Goal: Information Seeking & Learning: Learn about a topic

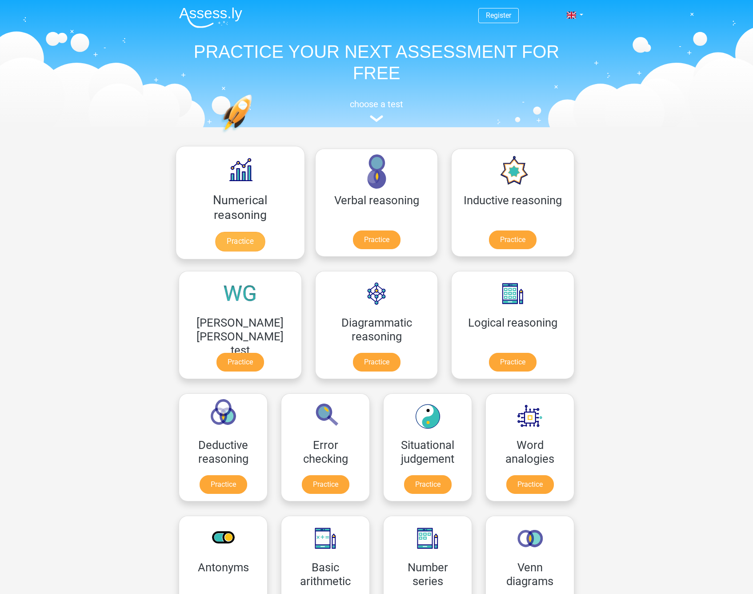
click at [223, 249] on link "Practice" at bounding box center [240, 242] width 50 height 20
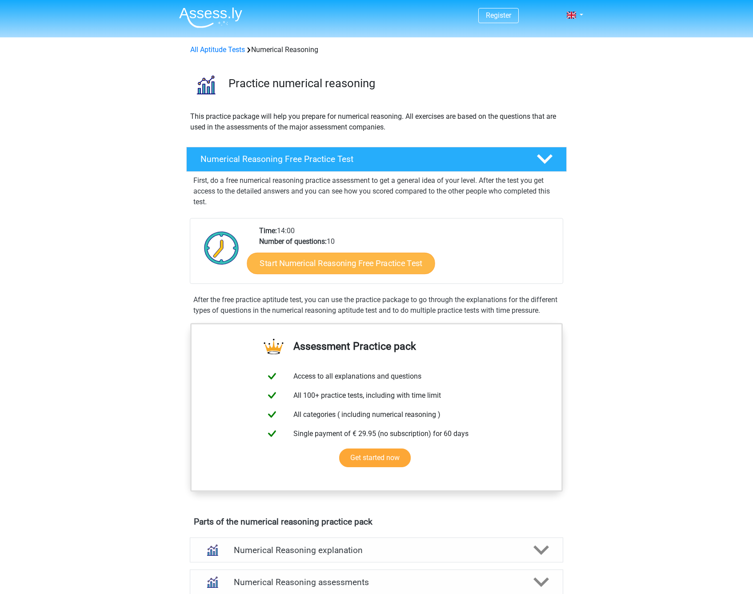
click at [357, 263] on link "Start Numerical Reasoning Free Practice Test" at bounding box center [341, 262] width 188 height 21
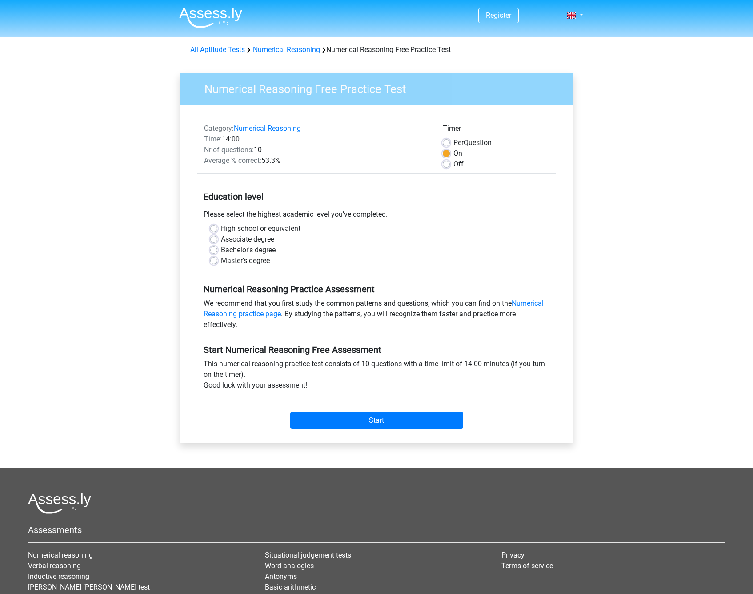
click at [249, 230] on label "High school or equivalent" at bounding box center [261, 228] width 80 height 11
click at [217, 230] on input "High school or equivalent" at bounding box center [213, 227] width 7 height 9
radio input "true"
click at [320, 417] on input "Start" at bounding box center [376, 420] width 173 height 17
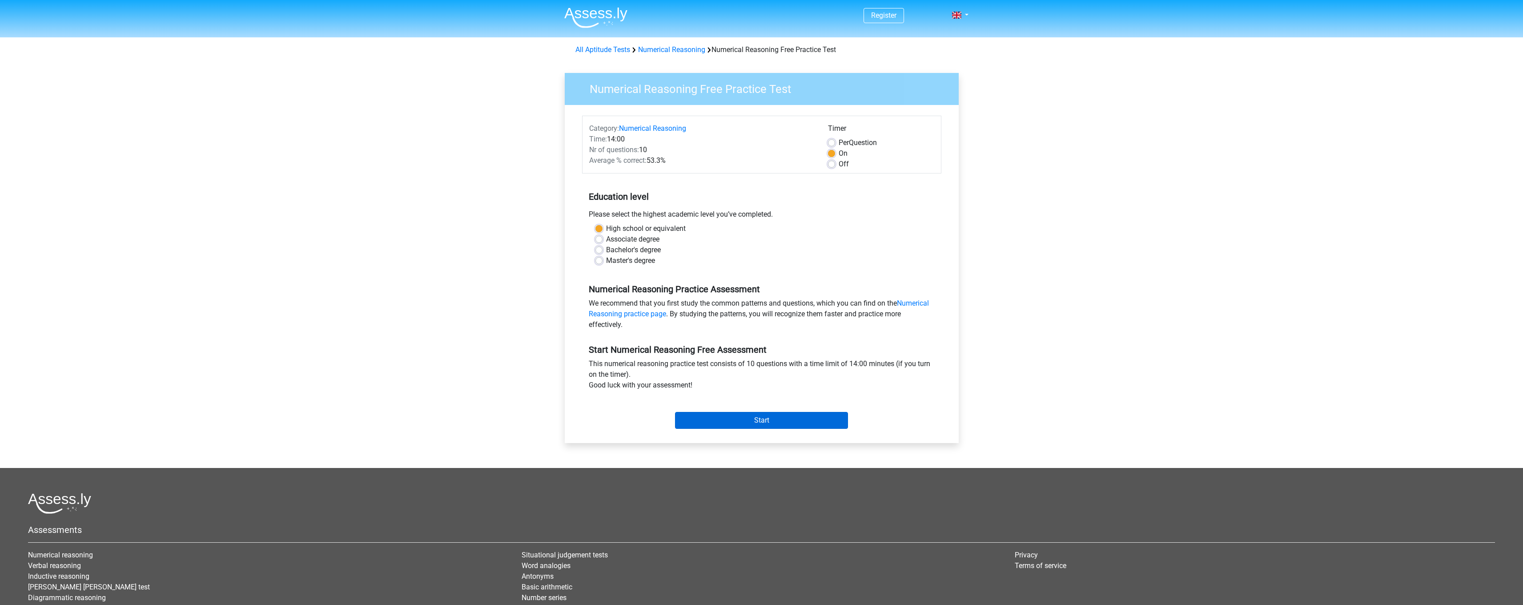
click at [753, 413] on input "Start" at bounding box center [761, 420] width 173 height 17
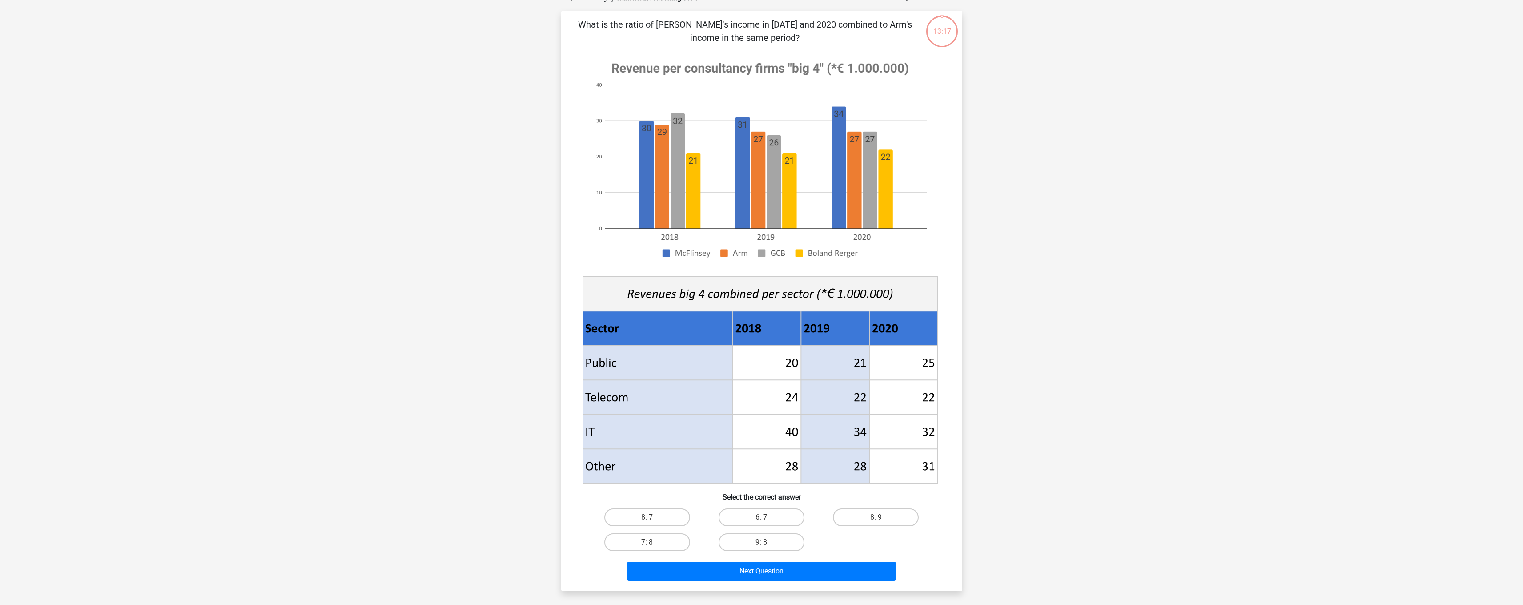
scroll to position [57, 0]
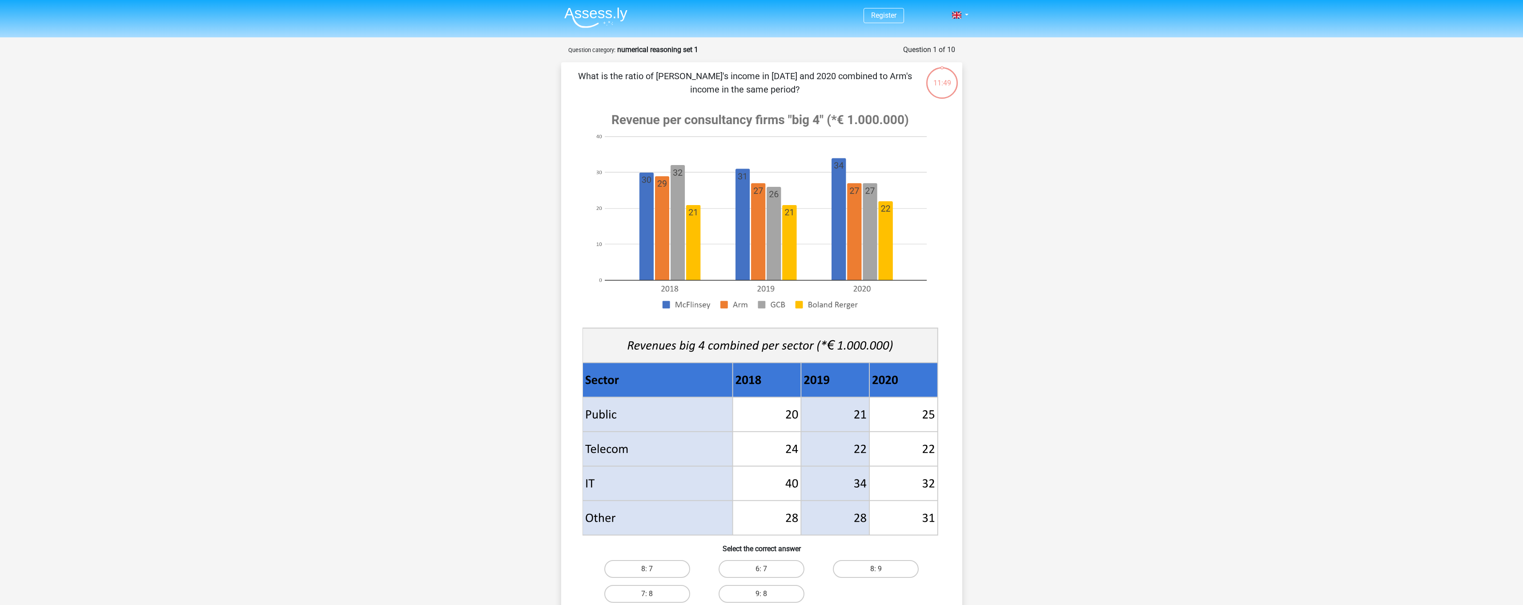
scroll to position [44, 0]
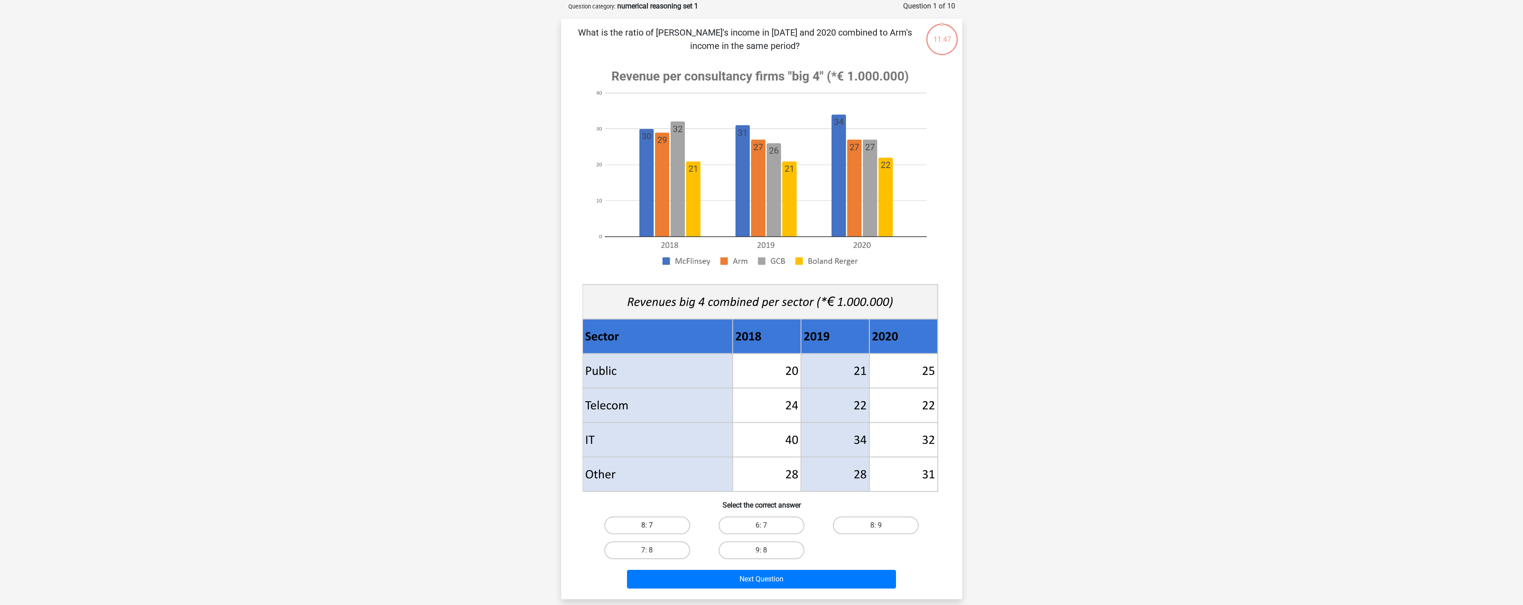
click at [658, 526] on label "8: 7" at bounding box center [647, 525] width 86 height 18
click at [653, 526] on input "8: 7" at bounding box center [650, 528] width 6 height 6
radio input "true"
click at [743, 574] on button "Next Question" at bounding box center [761, 579] width 269 height 19
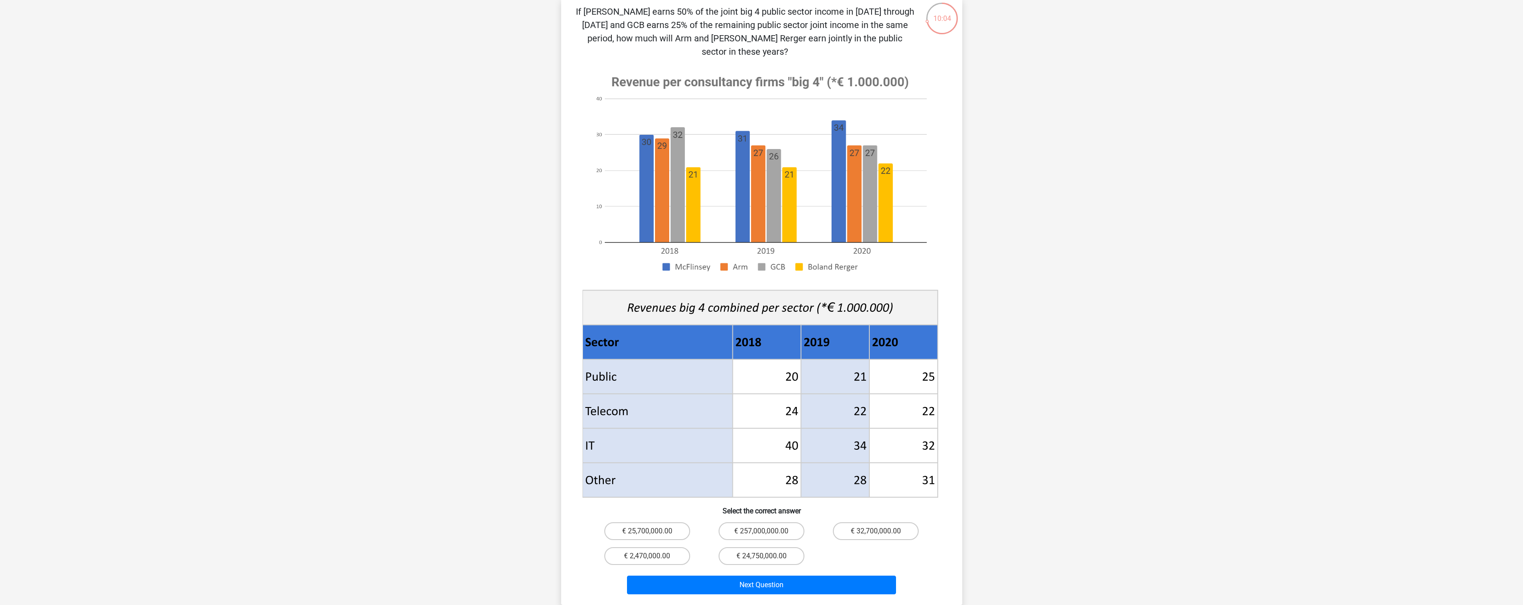
scroll to position [57, 0]
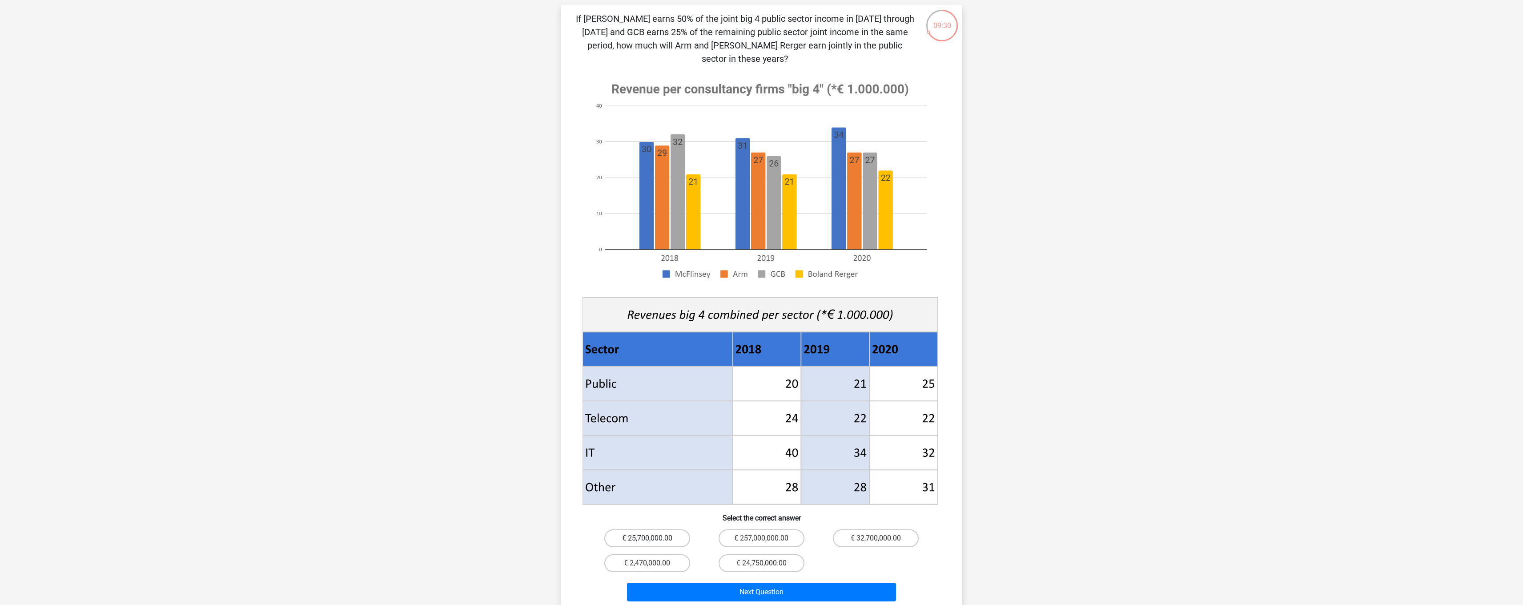
click at [659, 530] on label "€ 25,700,000.00" at bounding box center [647, 538] width 86 height 18
click at [653, 538] on input "€ 25,700,000.00" at bounding box center [650, 541] width 6 height 6
radio input "true"
click at [749, 554] on label "€ 24,750,000.00" at bounding box center [762, 563] width 86 height 18
click at [761, 563] on input "€ 24,750,000.00" at bounding box center [764, 566] width 6 height 6
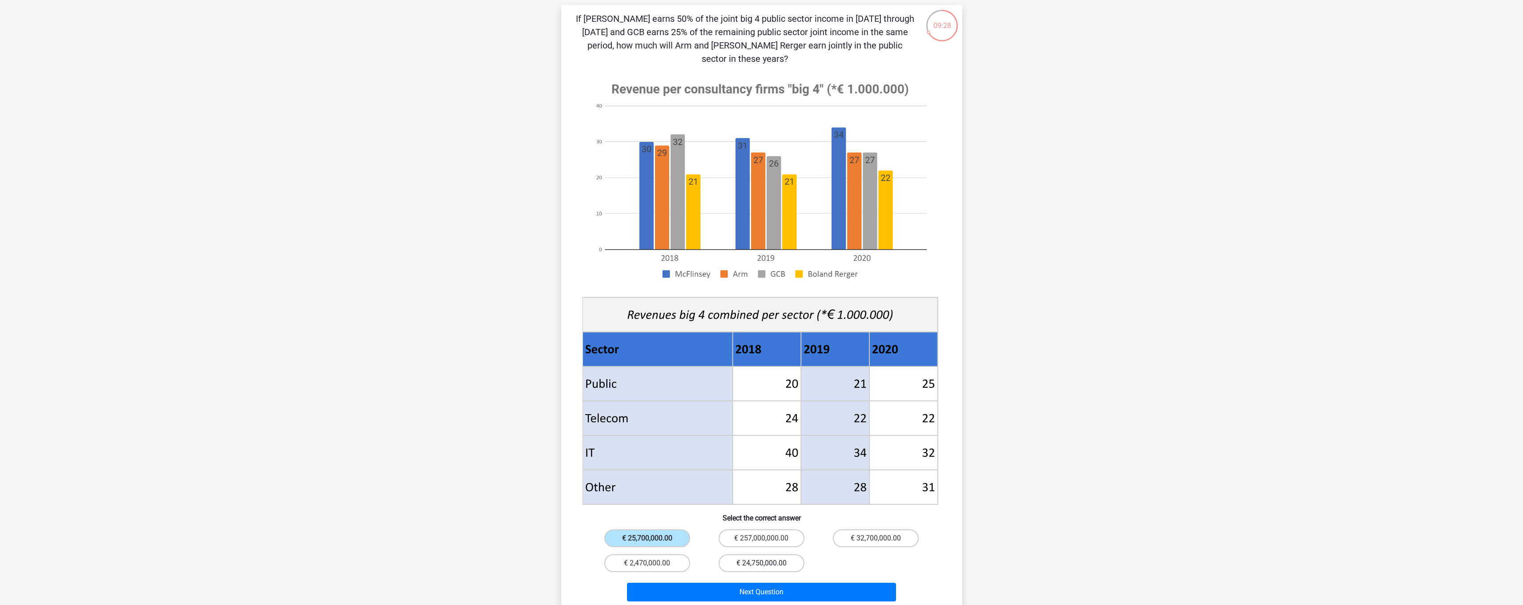
radio input "true"
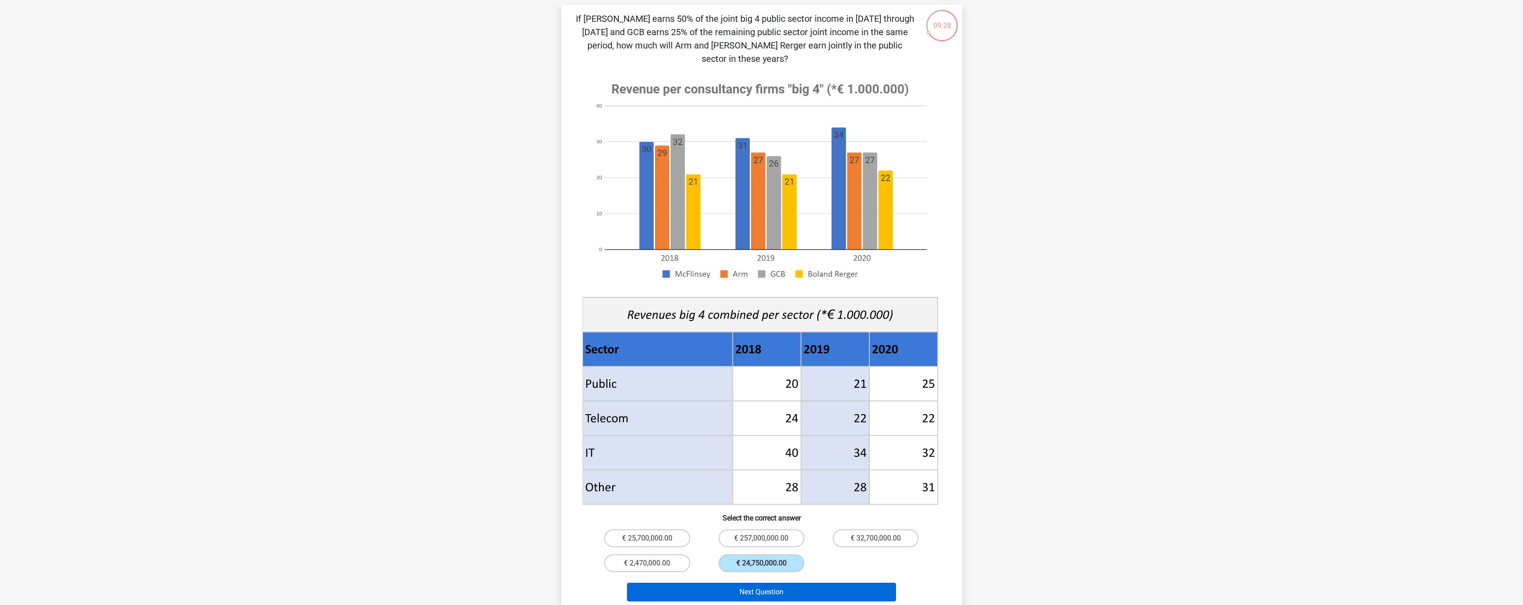
click at [750, 582] on button "Next Question" at bounding box center [761, 591] width 269 height 19
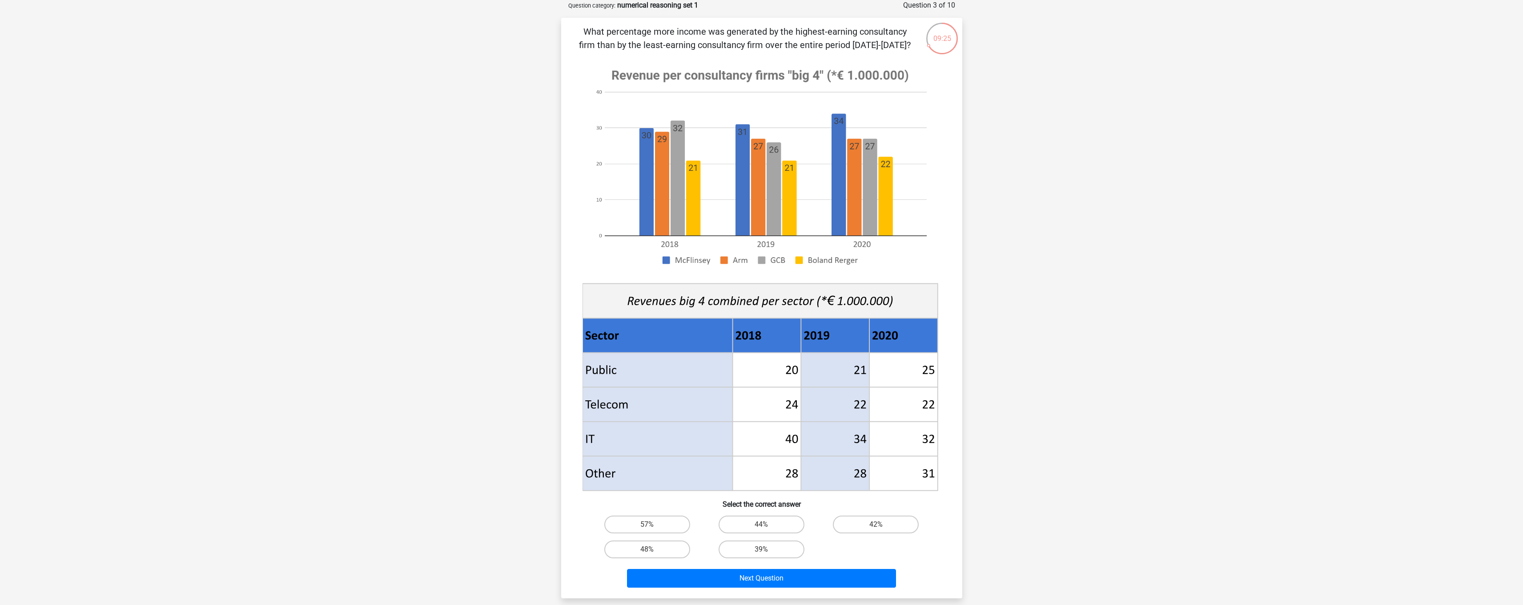
scroll to position [16, 0]
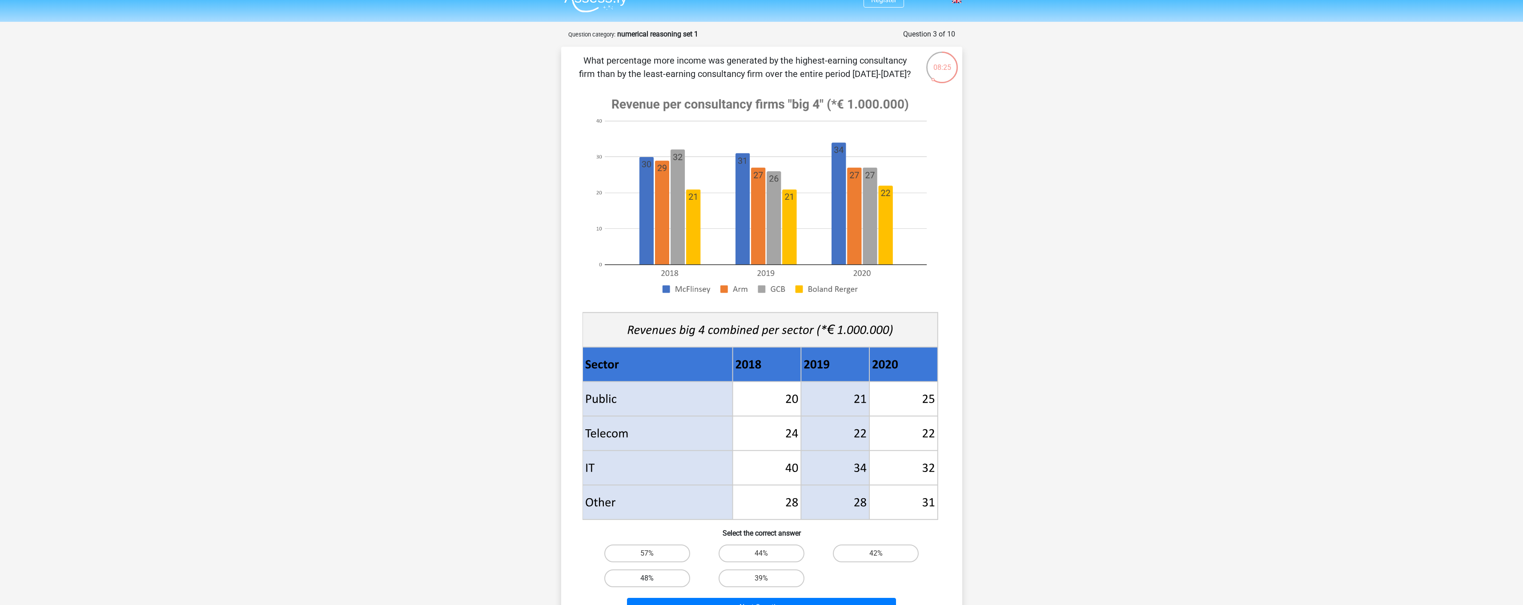
click at [654, 574] on label "48%" at bounding box center [647, 578] width 86 height 18
click at [653, 578] on input "48%" at bounding box center [650, 581] width 6 height 6
radio input "true"
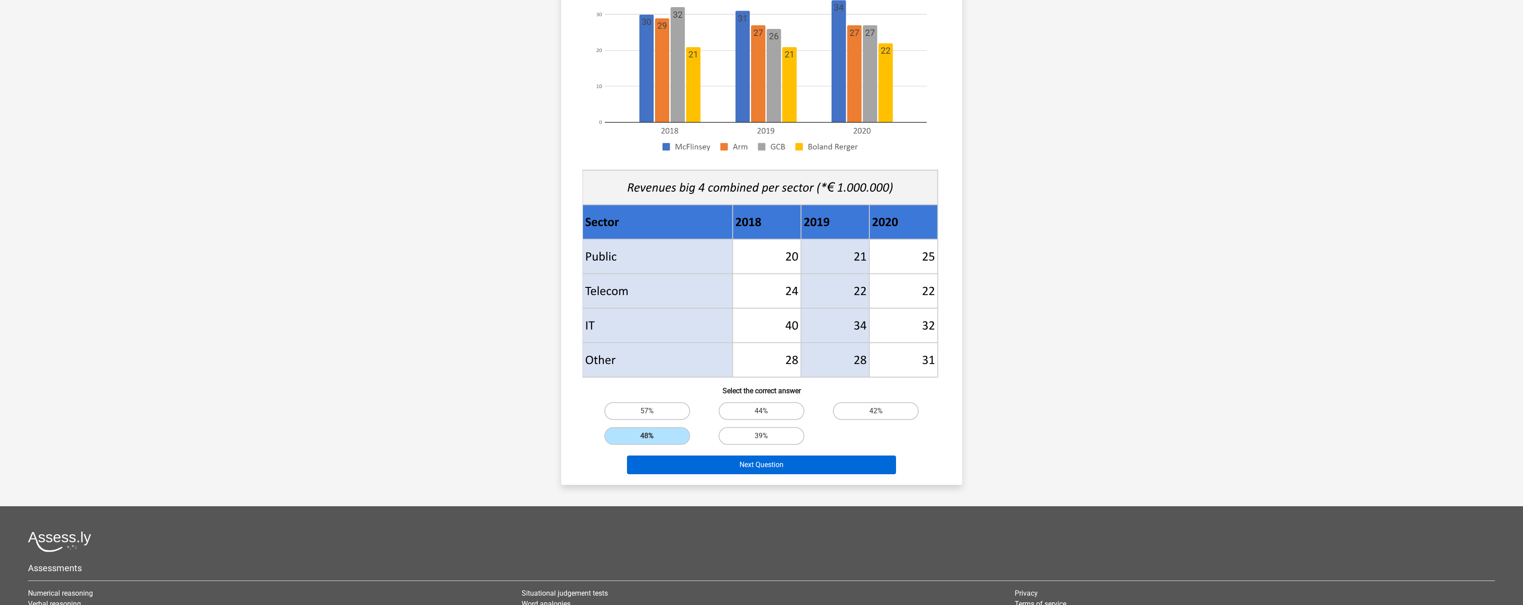
click at [740, 460] on button "Next Question" at bounding box center [761, 464] width 269 height 19
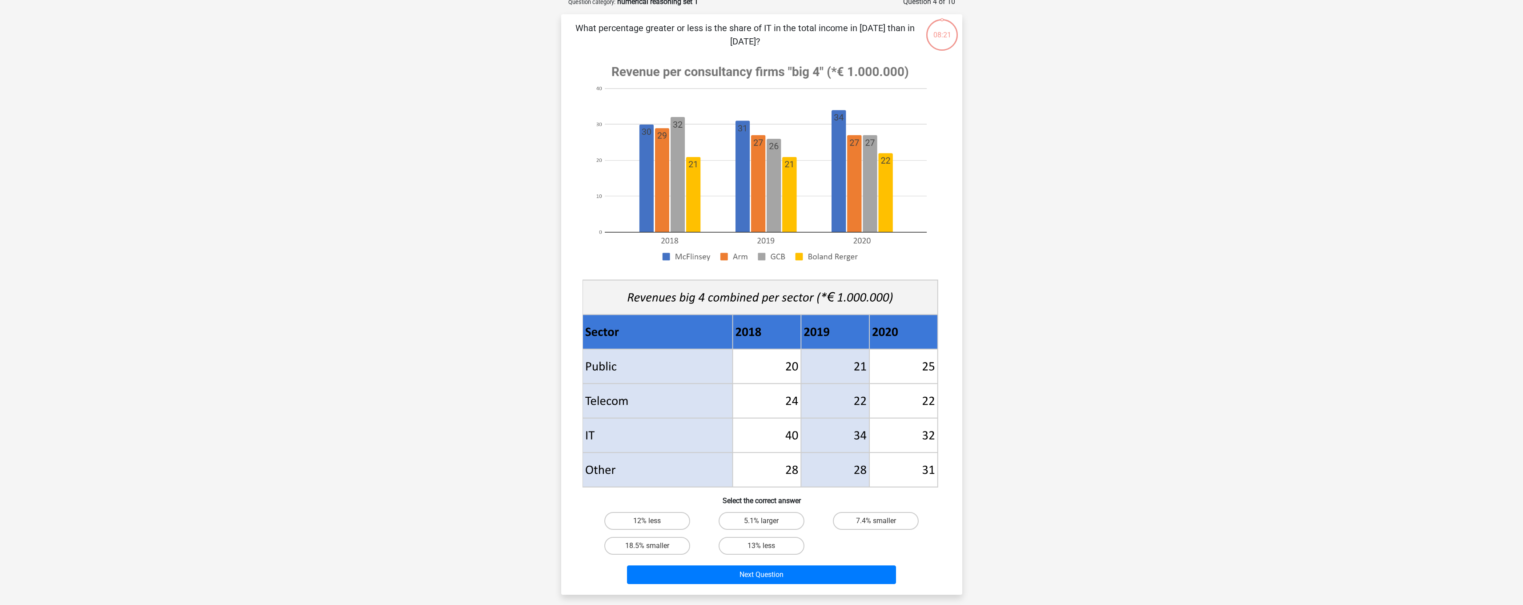
scroll to position [44, 0]
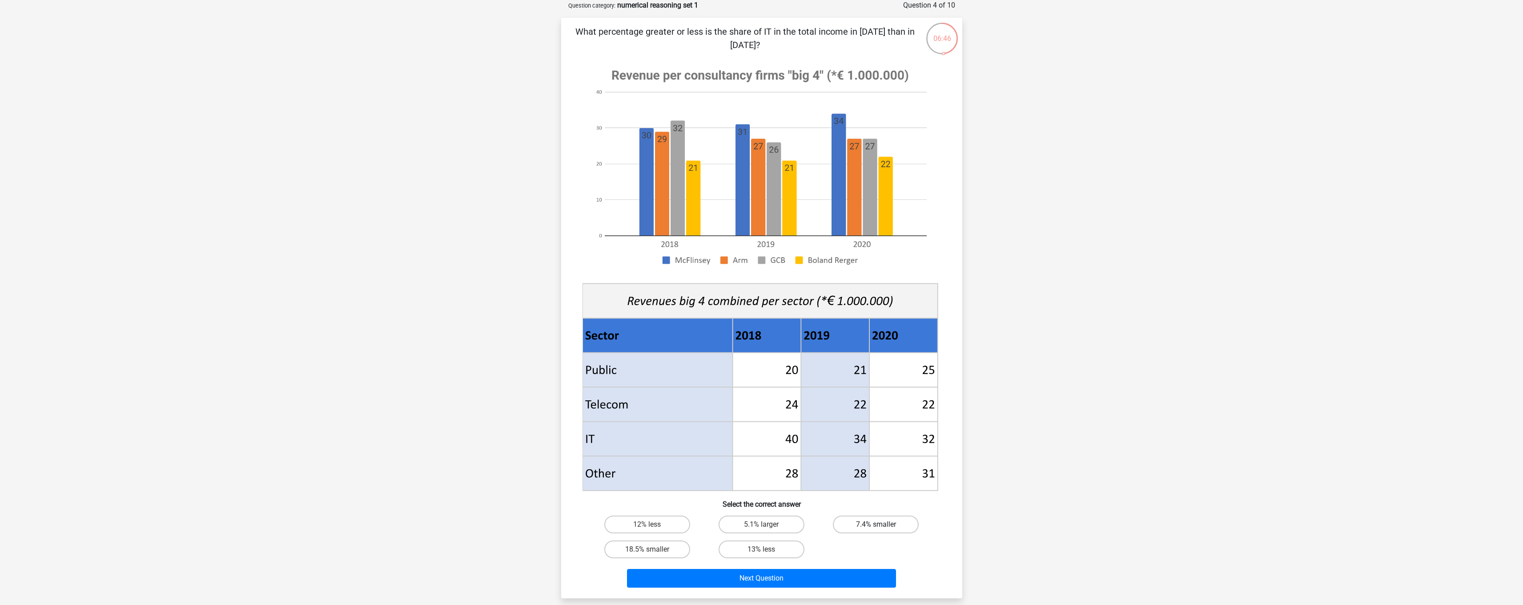
click at [870, 525] on label "7.4% smaller" at bounding box center [876, 524] width 86 height 18
click at [876, 525] on input "7.4% smaller" at bounding box center [879, 527] width 6 height 6
radio input "true"
click at [753, 582] on button "Next Question" at bounding box center [761, 578] width 269 height 19
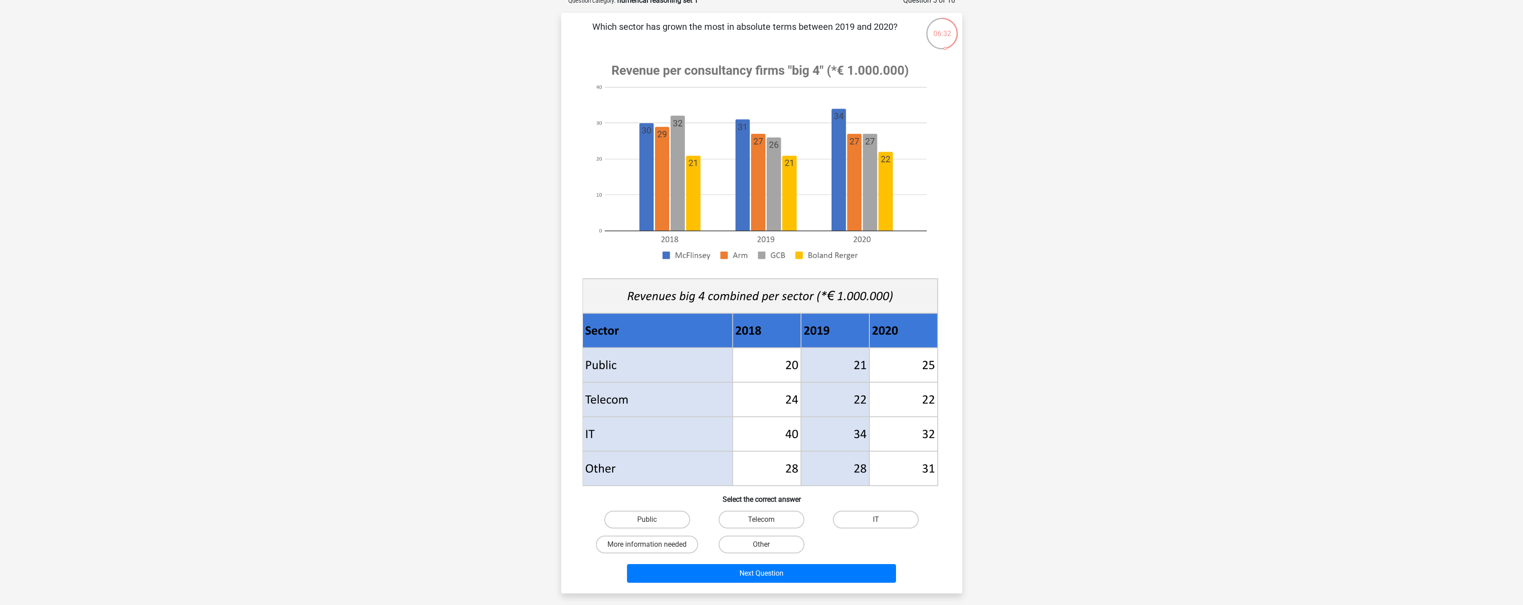
scroll to position [44, 0]
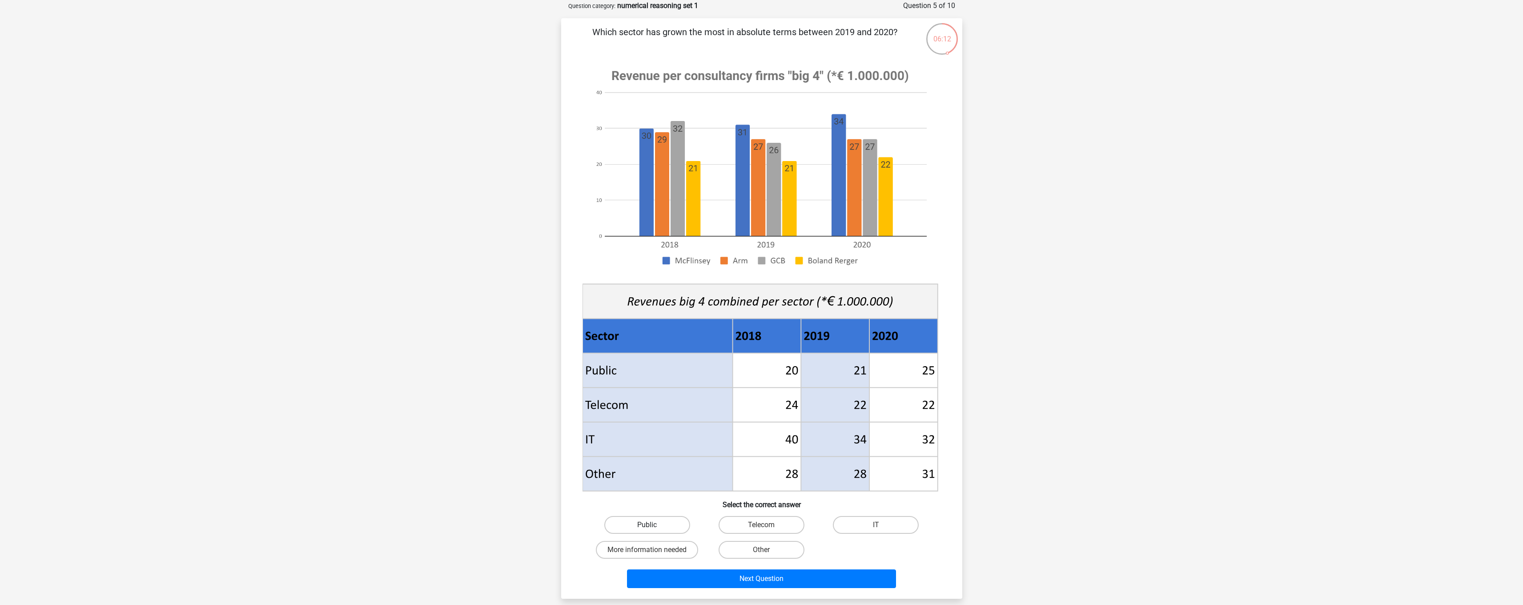
click at [657, 527] on label "Public" at bounding box center [647, 525] width 86 height 18
click at [653, 527] on input "Public" at bounding box center [650, 528] width 6 height 6
radio input "true"
click at [724, 578] on button "Next Question" at bounding box center [761, 578] width 269 height 19
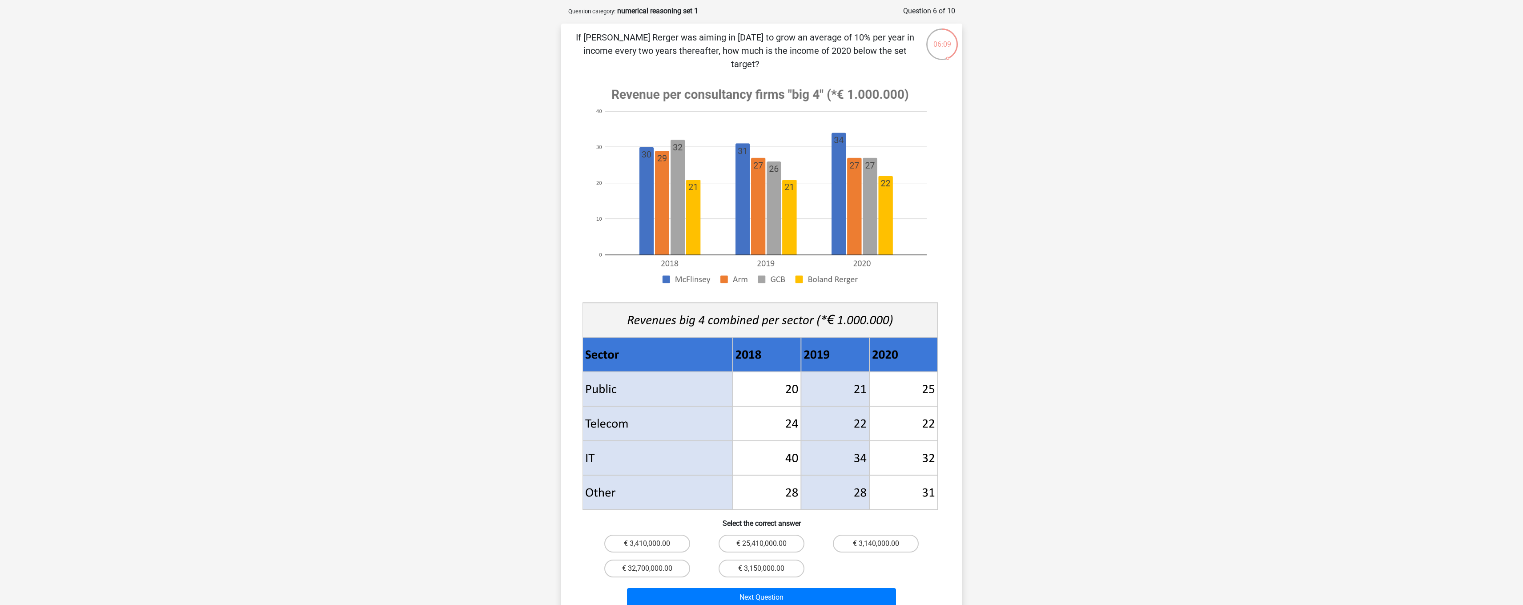
scroll to position [33, 0]
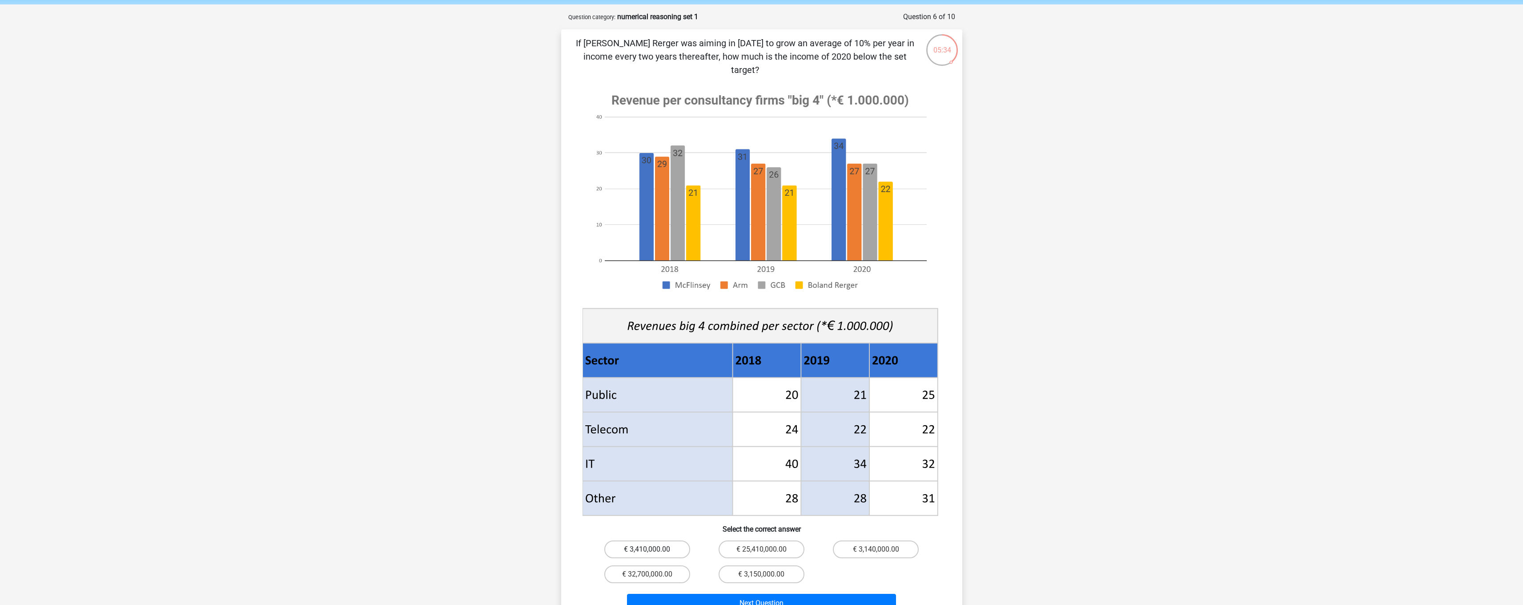
click at [664, 540] on label "€ 3,410,000.00" at bounding box center [647, 549] width 86 height 18
click at [653, 549] on input "€ 3,410,000.00" at bounding box center [650, 552] width 6 height 6
radio input "true"
click at [715, 594] on button "Next Question" at bounding box center [761, 603] width 269 height 19
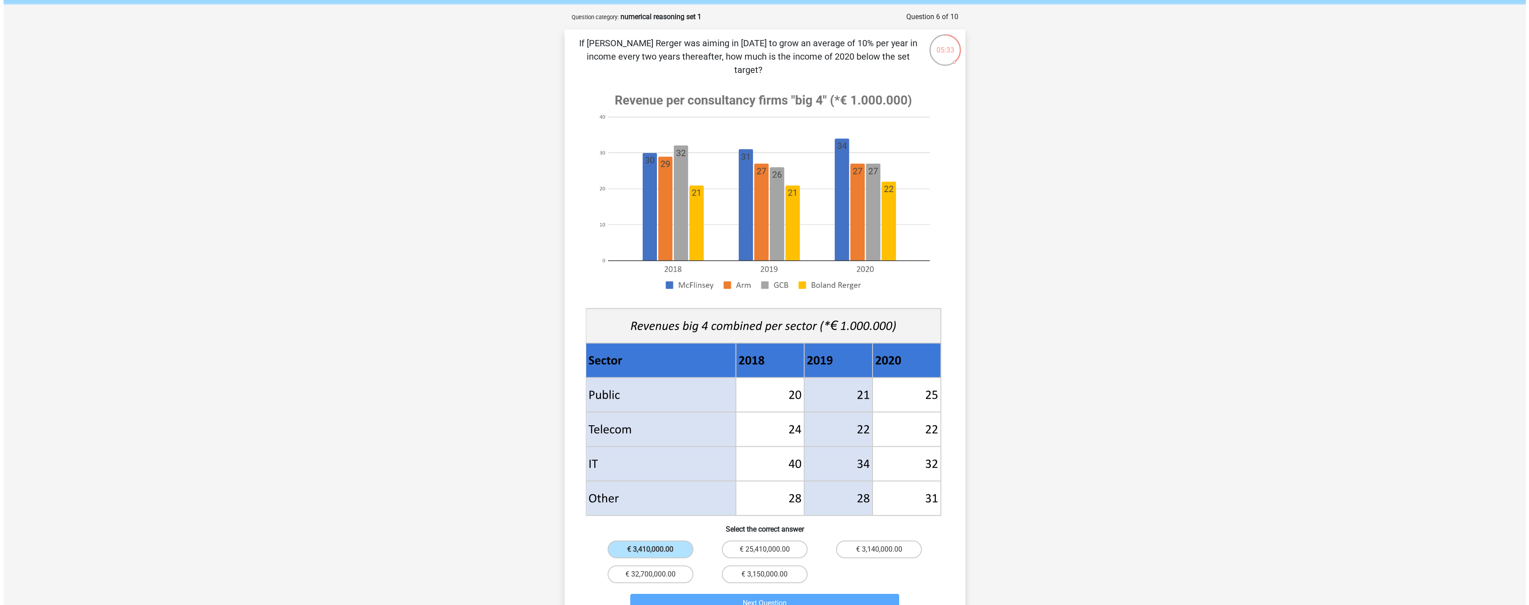
scroll to position [0, 0]
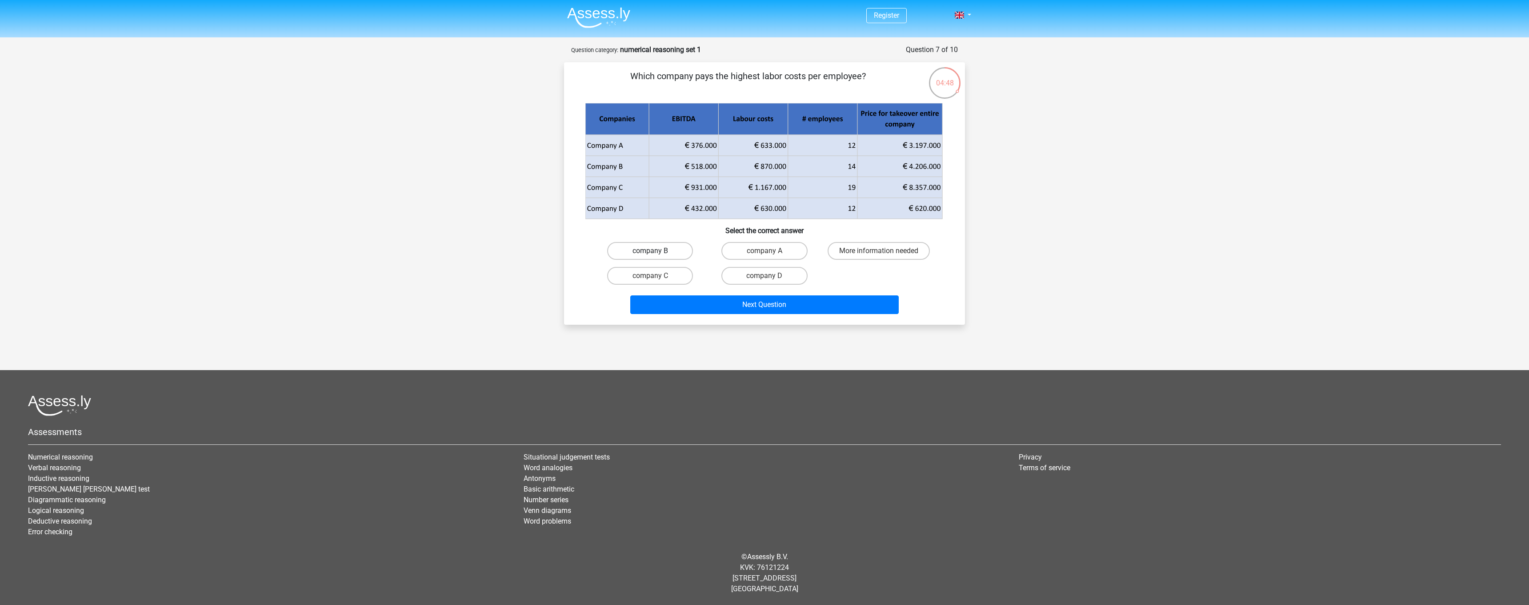
click at [670, 247] on label "company B" at bounding box center [650, 251] width 86 height 18
click at [656, 251] on input "company B" at bounding box center [653, 254] width 6 height 6
radio input "true"
click at [739, 303] on button "Next Question" at bounding box center [764, 304] width 269 height 19
click at [674, 256] on label "company C" at bounding box center [650, 251] width 86 height 18
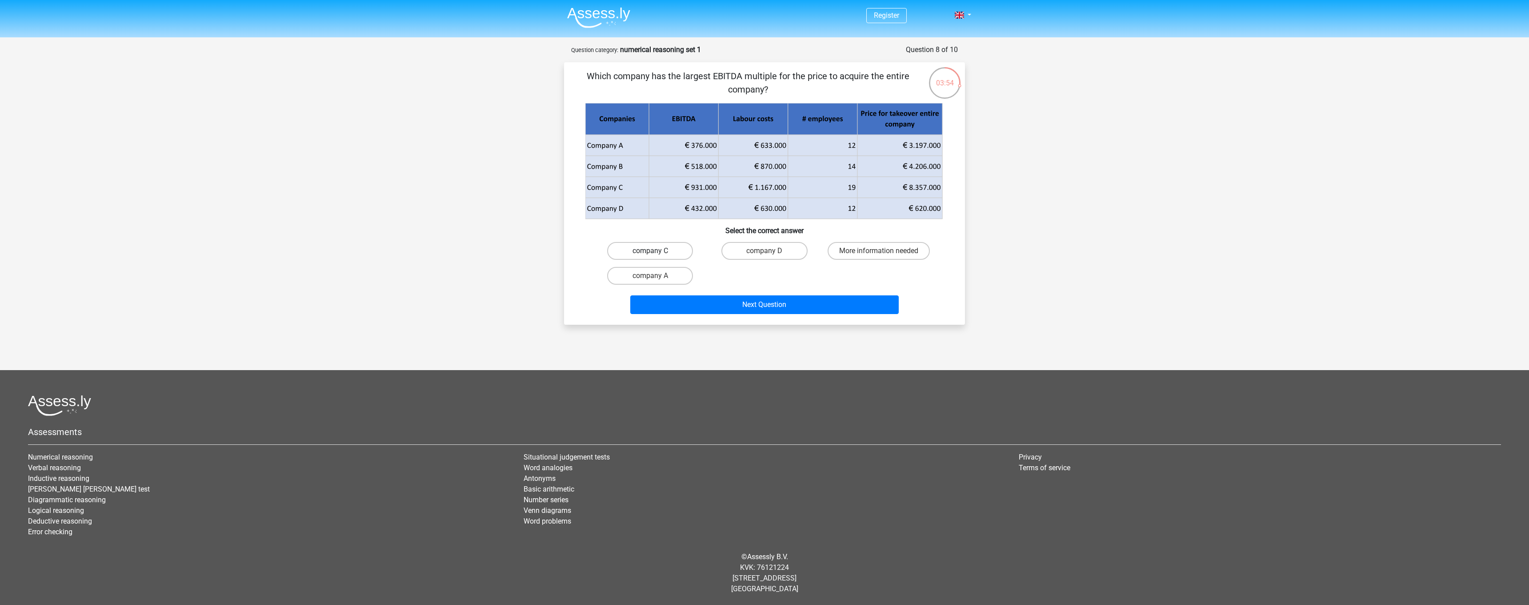
click at [656, 256] on input "company C" at bounding box center [653, 254] width 6 height 6
radio input "true"
click at [735, 297] on button "Next Question" at bounding box center [764, 304] width 269 height 19
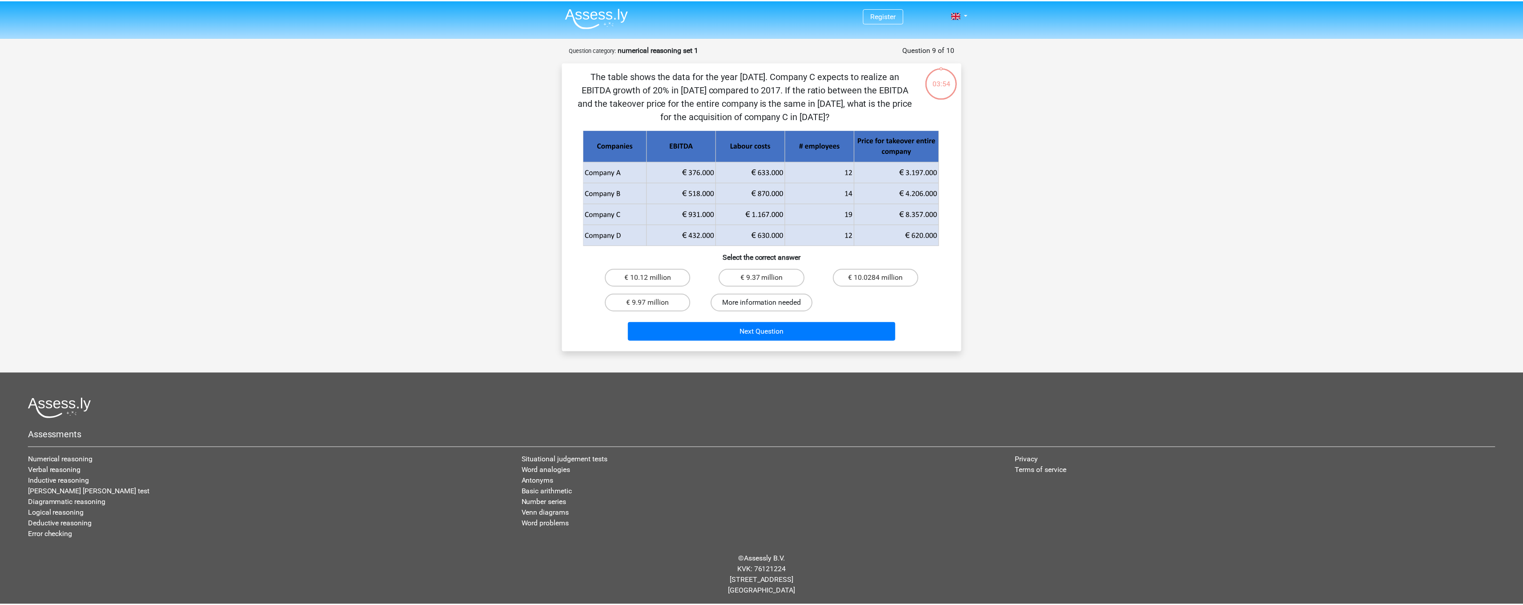
scroll to position [3, 0]
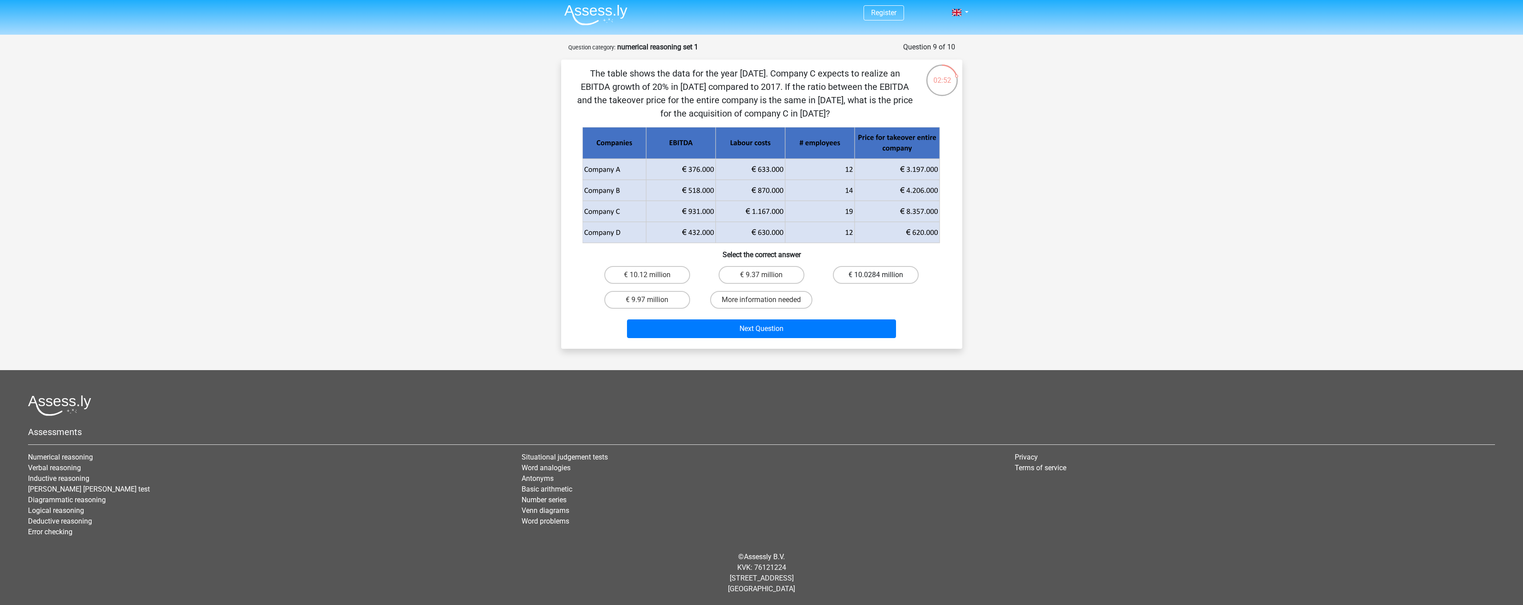
click at [864, 278] on label "€ 10.0284 million" at bounding box center [876, 275] width 86 height 18
click at [876, 278] on input "€ 10.0284 million" at bounding box center [879, 278] width 6 height 6
radio input "true"
click at [802, 331] on button "Next Question" at bounding box center [761, 328] width 269 height 19
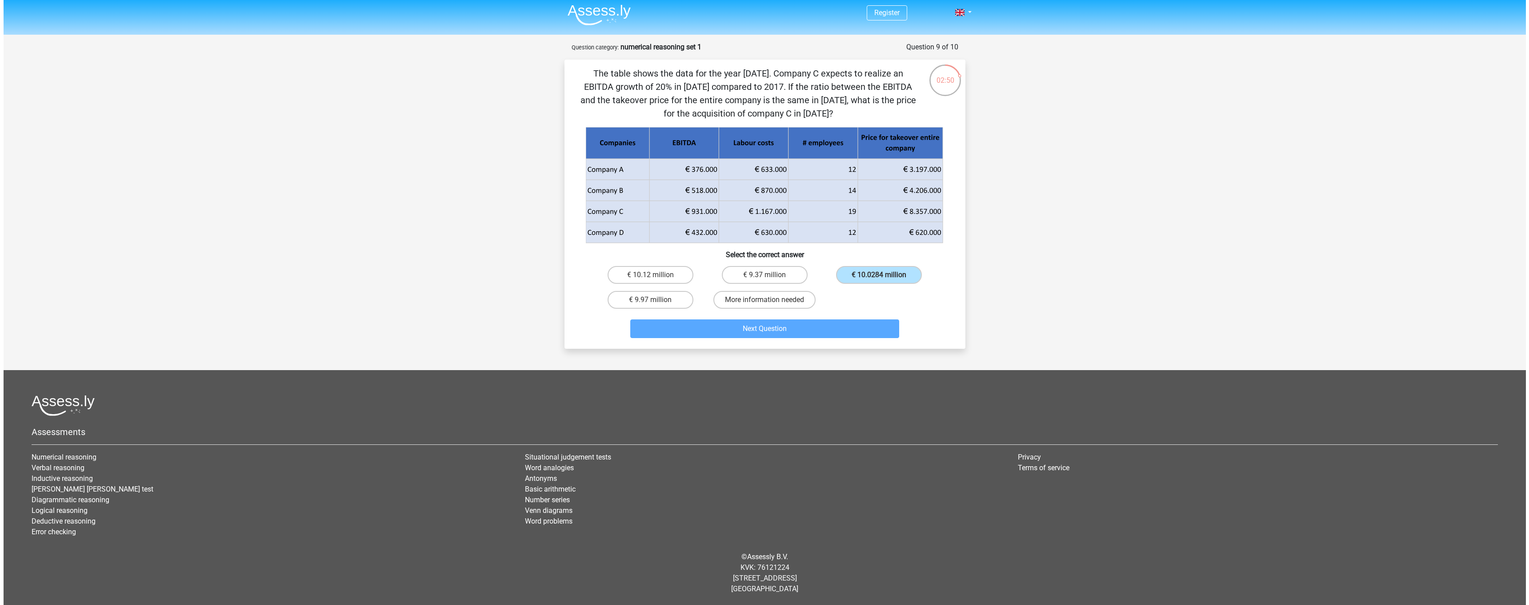
scroll to position [0, 0]
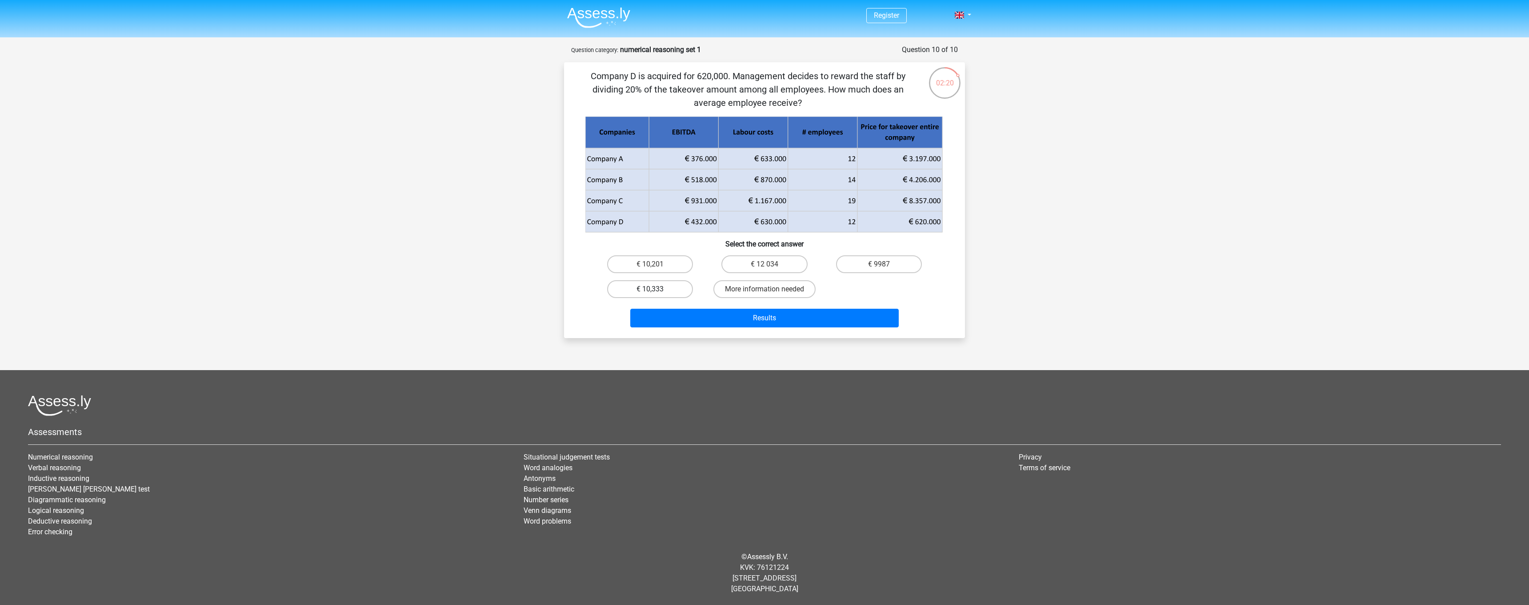
click at [674, 288] on label "€ 10,333" at bounding box center [650, 289] width 86 height 18
click at [656, 289] on input "€ 10,333" at bounding box center [653, 292] width 6 height 6
radio input "true"
click at [696, 319] on button "Results" at bounding box center [764, 318] width 269 height 19
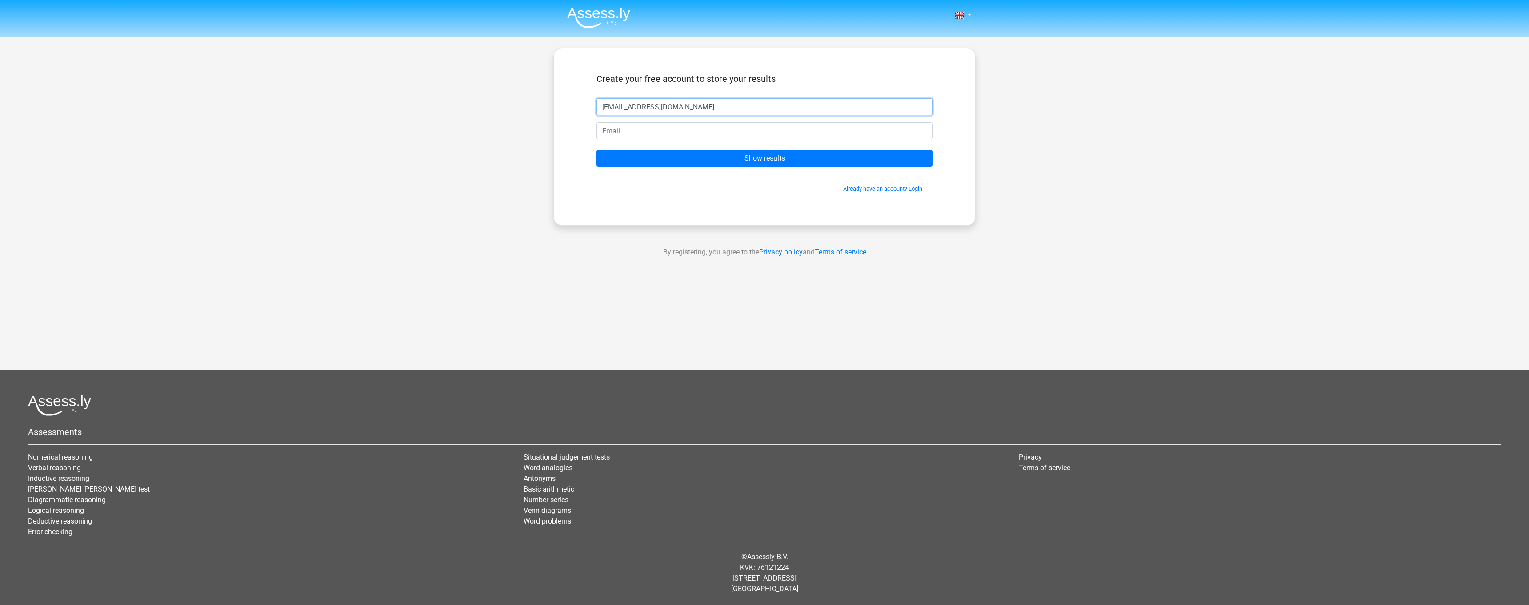
type input "[EMAIL_ADDRESS][DOMAIN_NAME]"
click at [671, 101] on input "[EMAIL_ADDRESS][DOMAIN_NAME]" at bounding box center [765, 106] width 336 height 17
click at [654, 124] on input "email" at bounding box center [765, 130] width 336 height 17
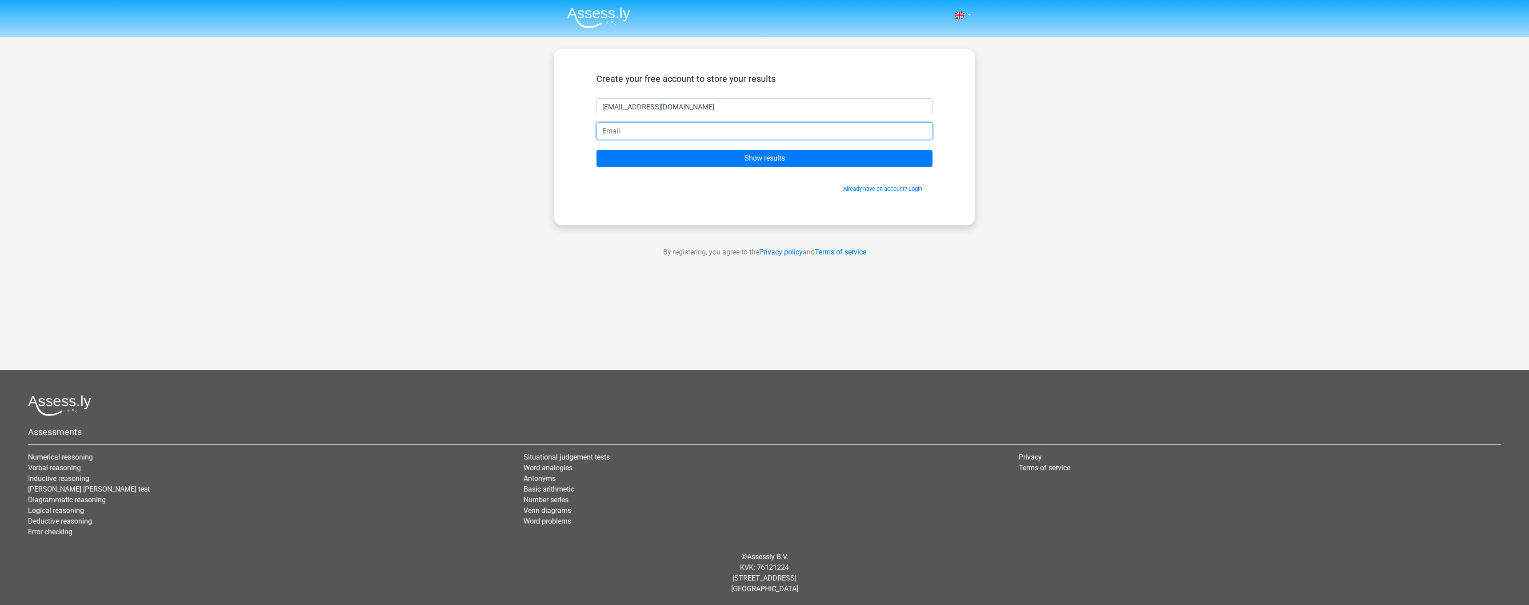
paste input "[EMAIL_ADDRESS][DOMAIN_NAME]"
type input "[EMAIL_ADDRESS][DOMAIN_NAME]"
click at [666, 105] on input "[EMAIL_ADDRESS][DOMAIN_NAME]" at bounding box center [765, 106] width 336 height 17
click at [765, 158] on input "Show results" at bounding box center [765, 158] width 336 height 17
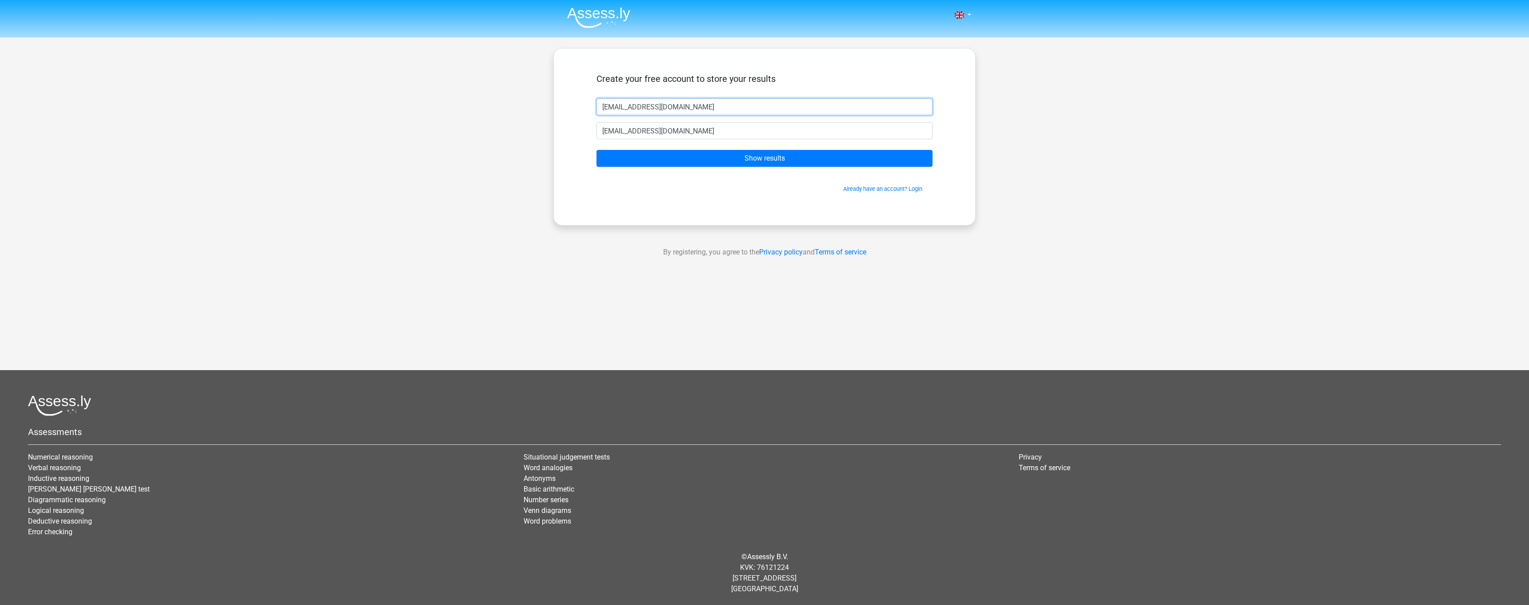
click at [765, 158] on input "Show results" at bounding box center [765, 158] width 336 height 17
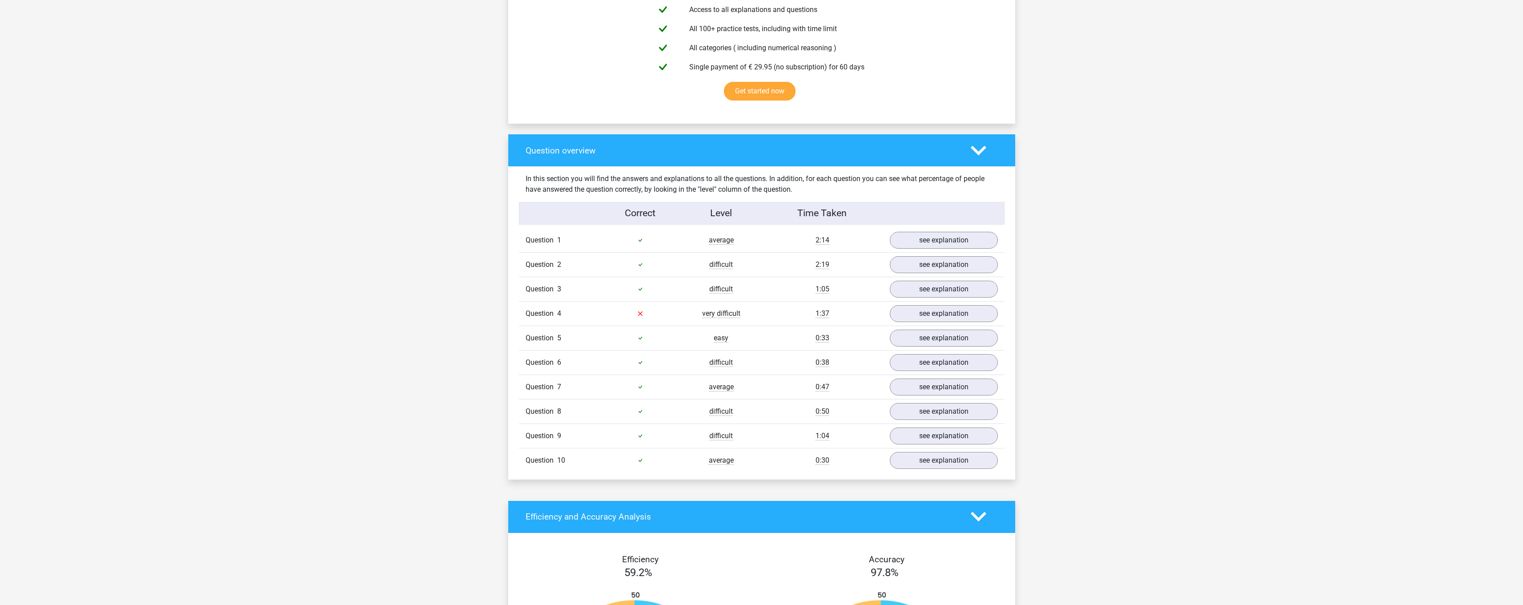
scroll to position [528, 0]
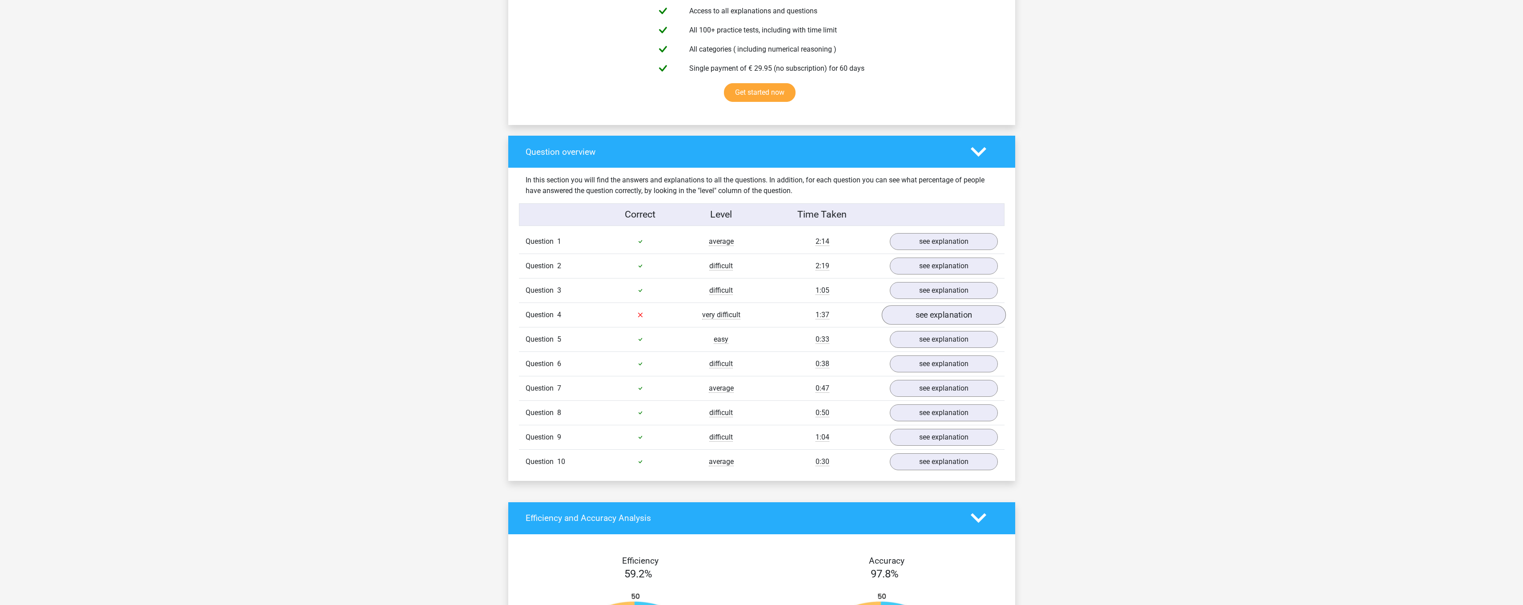
click at [929, 316] on link "see explanation" at bounding box center [943, 315] width 124 height 20
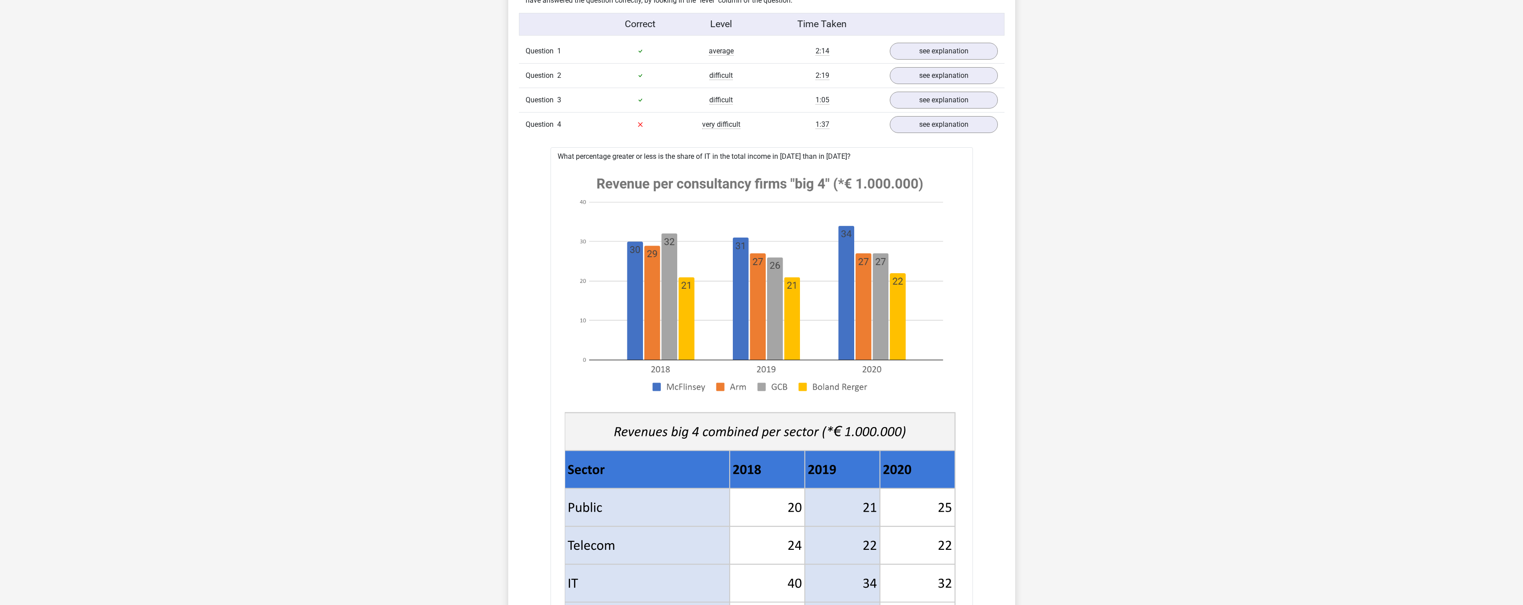
scroll to position [445, 0]
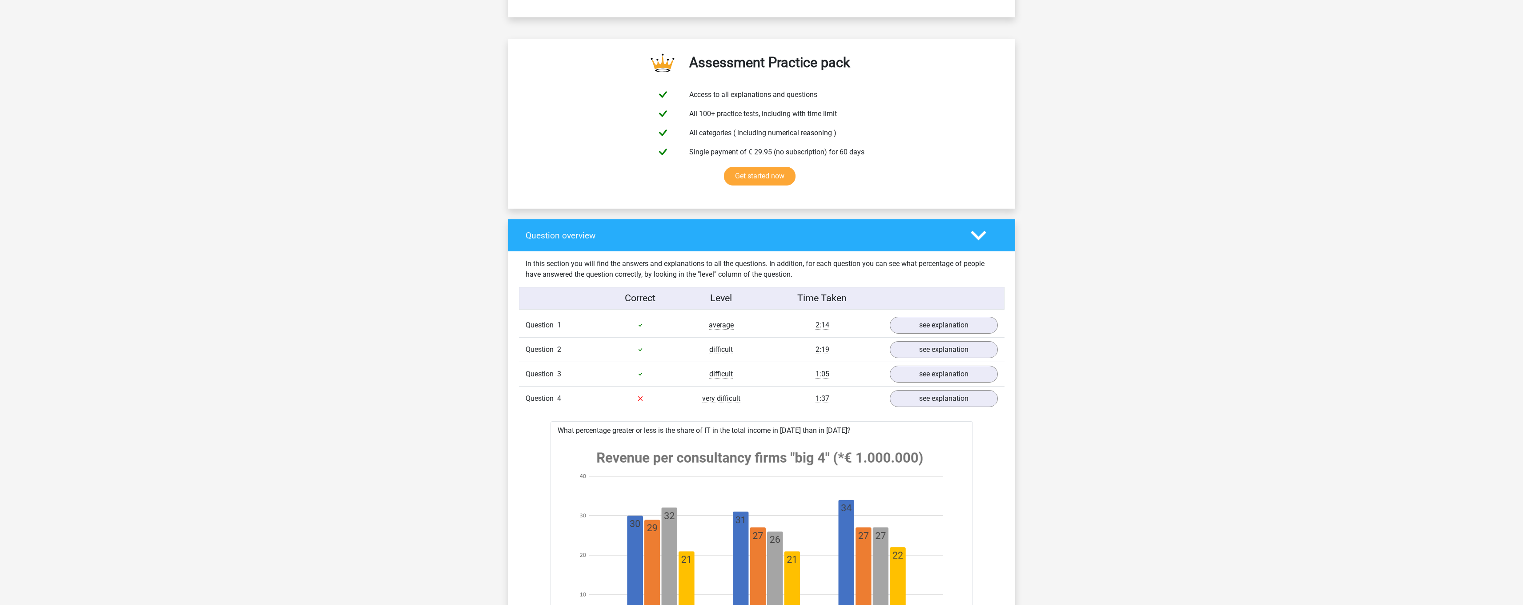
click at [979, 237] on polygon at bounding box center [979, 236] width 16 height 10
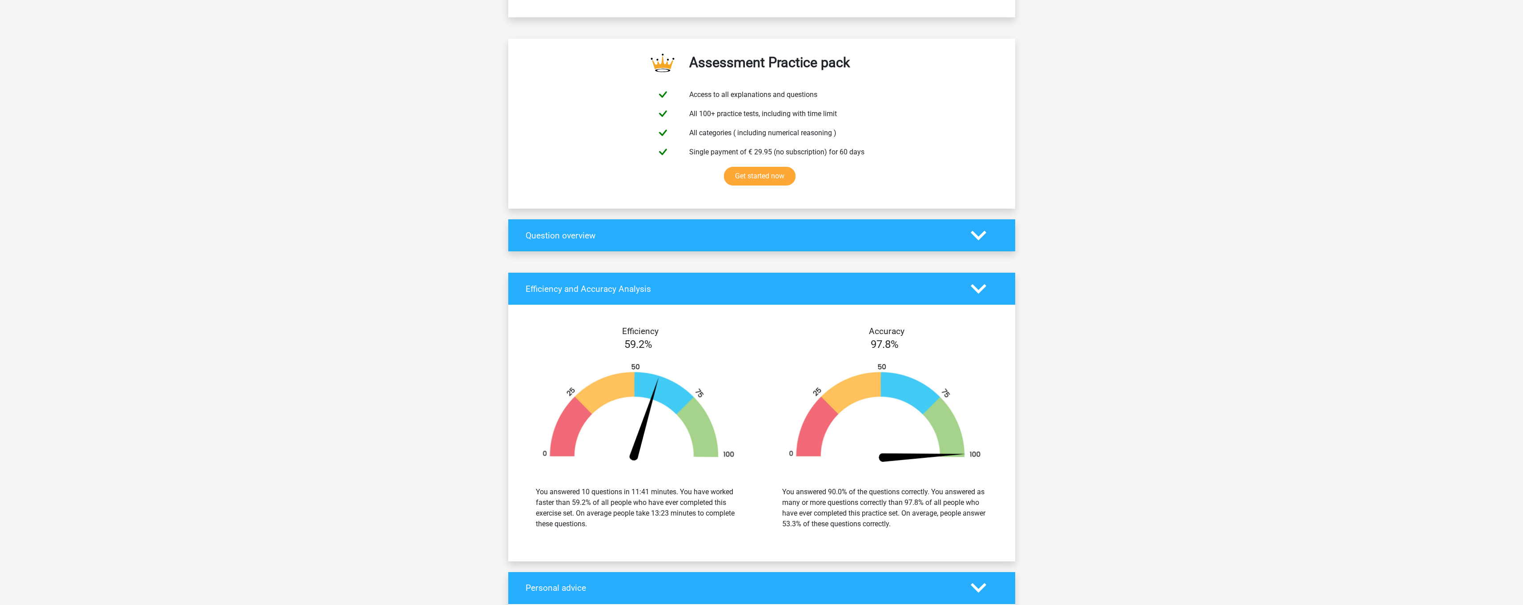
click at [975, 289] on polygon at bounding box center [979, 289] width 16 height 10
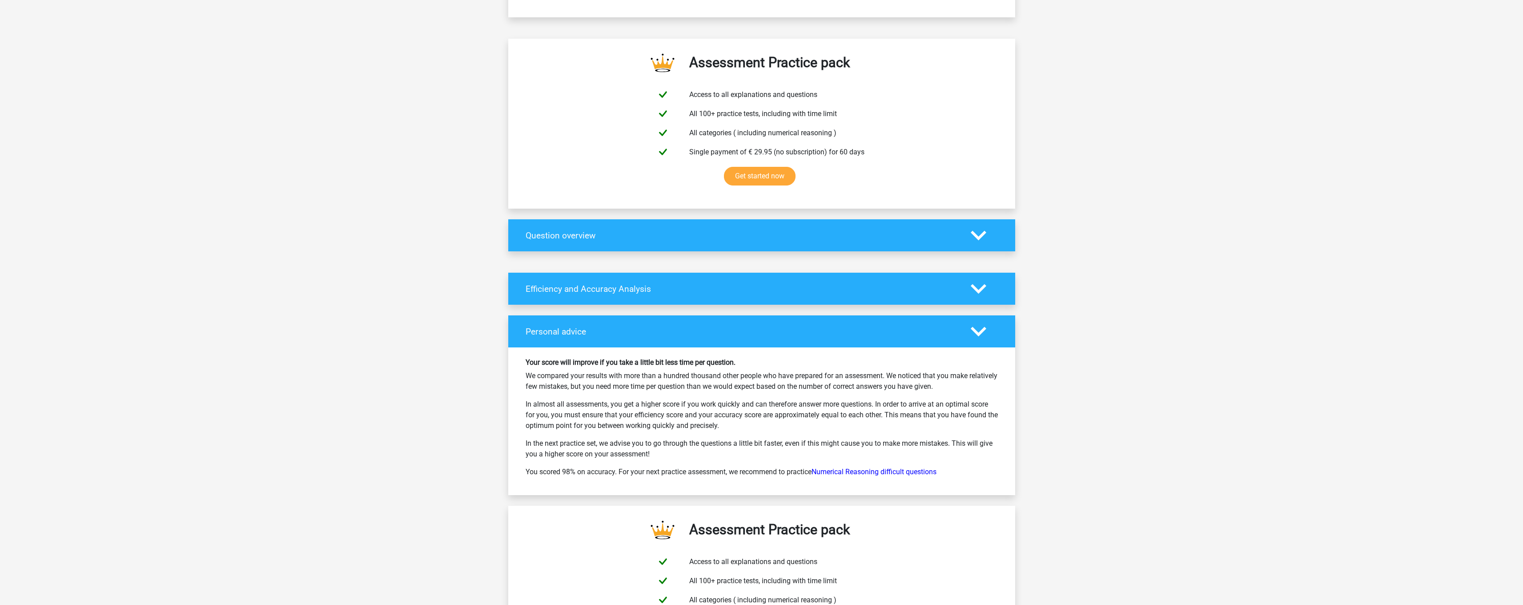
click at [975, 289] on polygon at bounding box center [979, 289] width 16 height 10
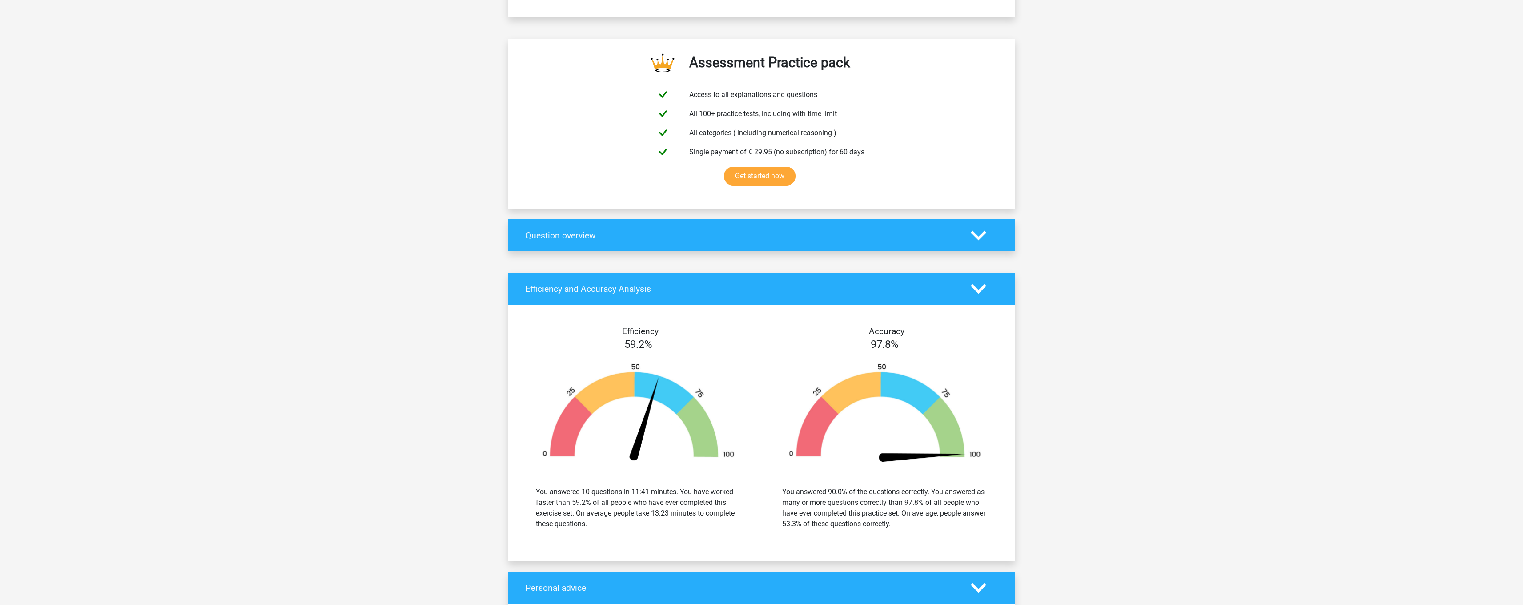
scroll to position [576, 0]
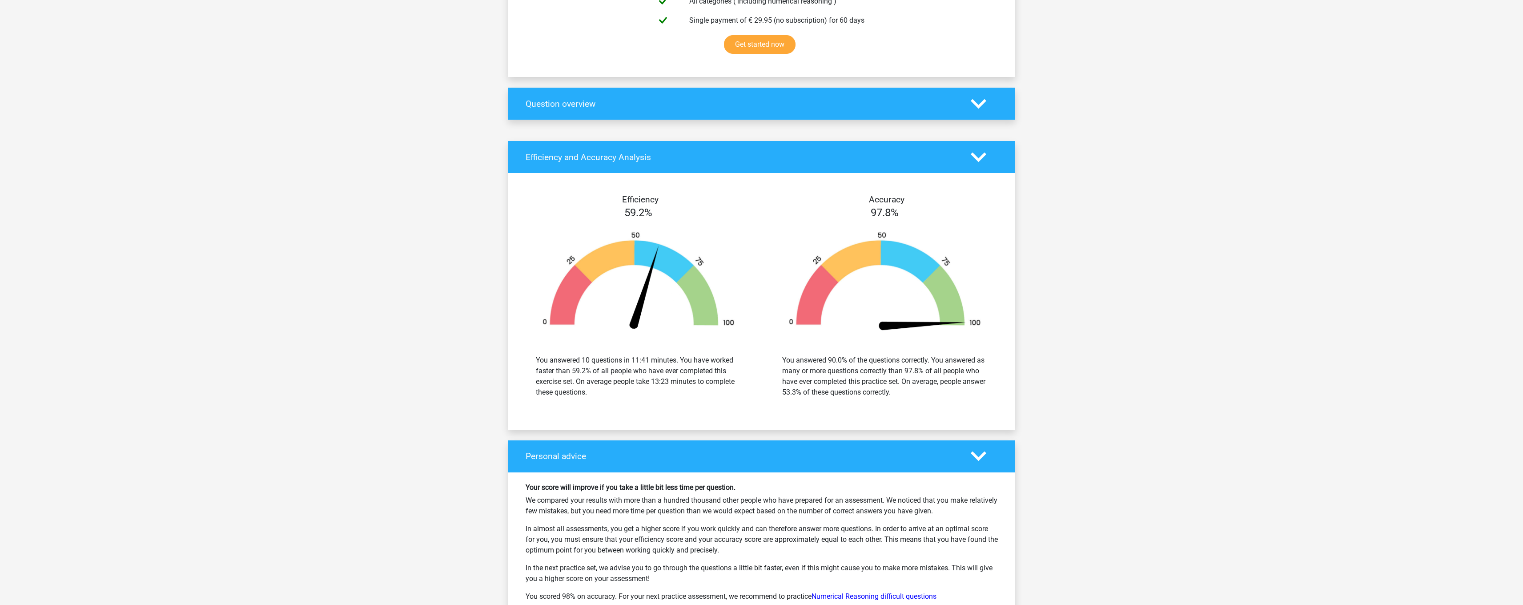
click at [965, 122] on div "Go premium filler992acc@… filler992acc@hotmail.com" at bounding box center [761, 235] width 1523 height 1622
click at [971, 106] on icon at bounding box center [979, 104] width 16 height 16
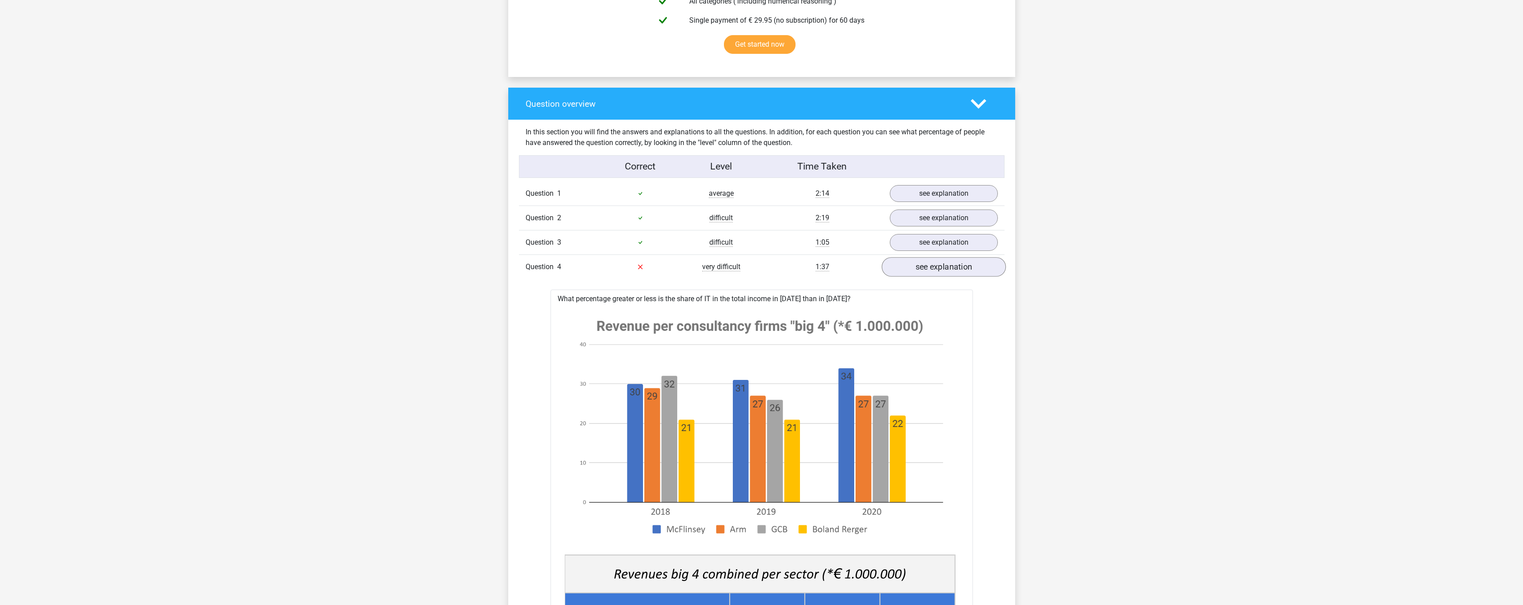
click at [929, 265] on link "see explanation" at bounding box center [943, 267] width 124 height 20
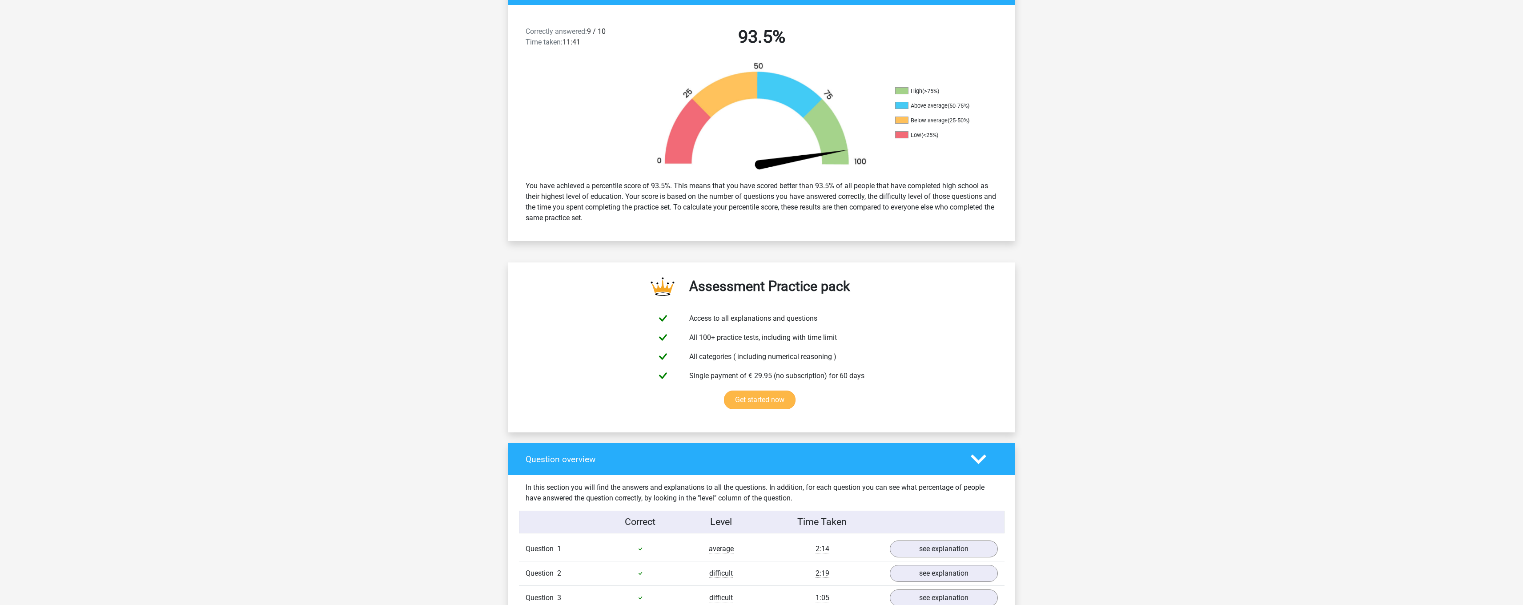
scroll to position [0, 0]
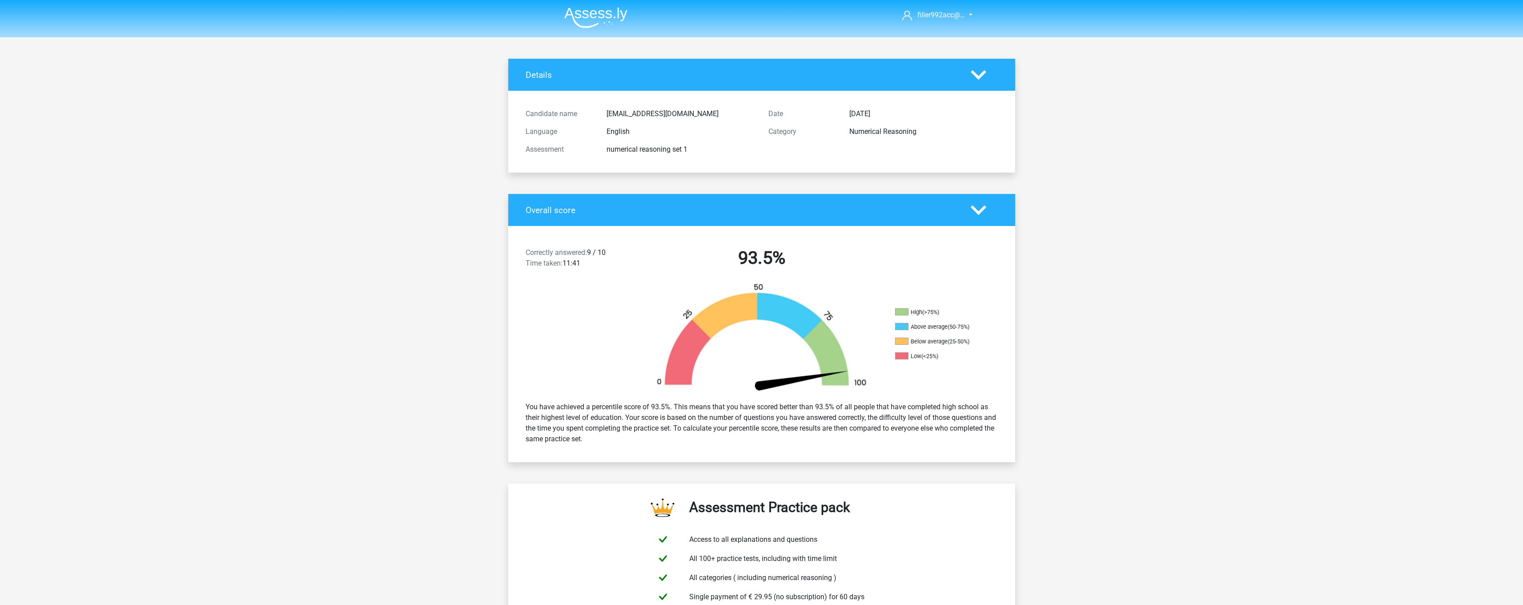
click at [595, 14] on img at bounding box center [595, 17] width 63 height 21
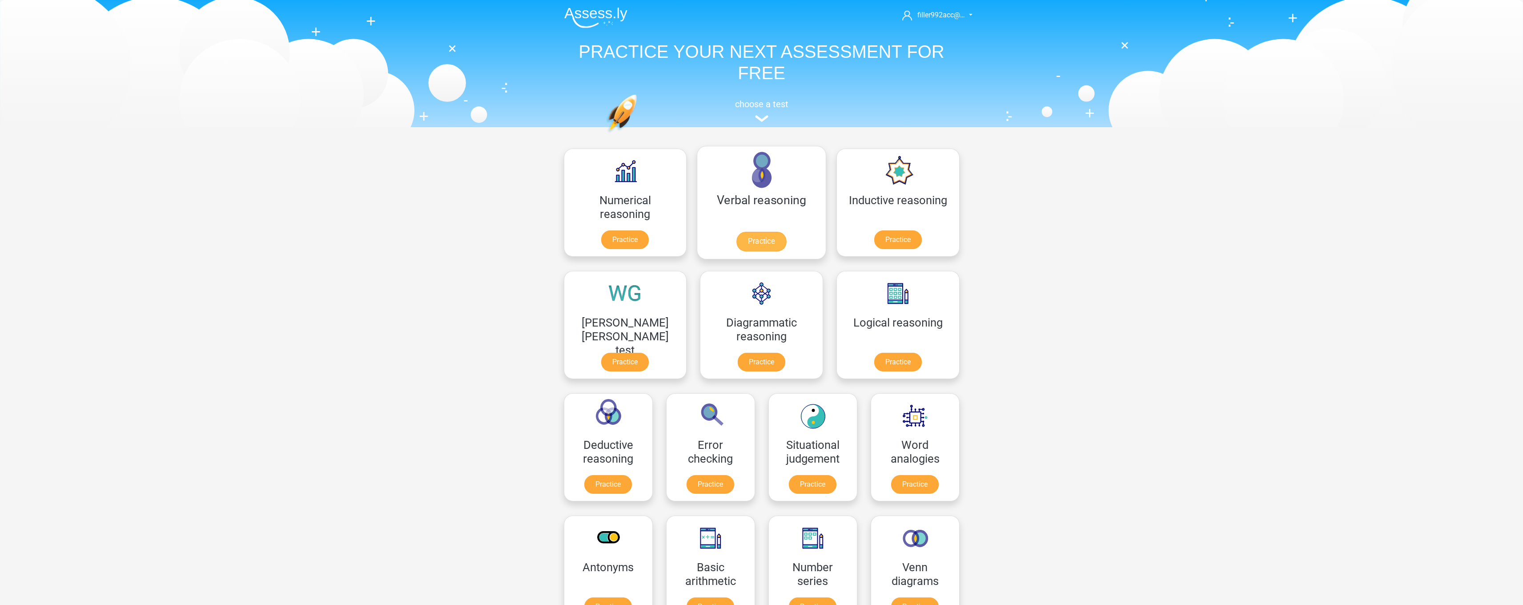
click at [736, 241] on link "Practice" at bounding box center [761, 242] width 50 height 20
